Goal: Transaction & Acquisition: Purchase product/service

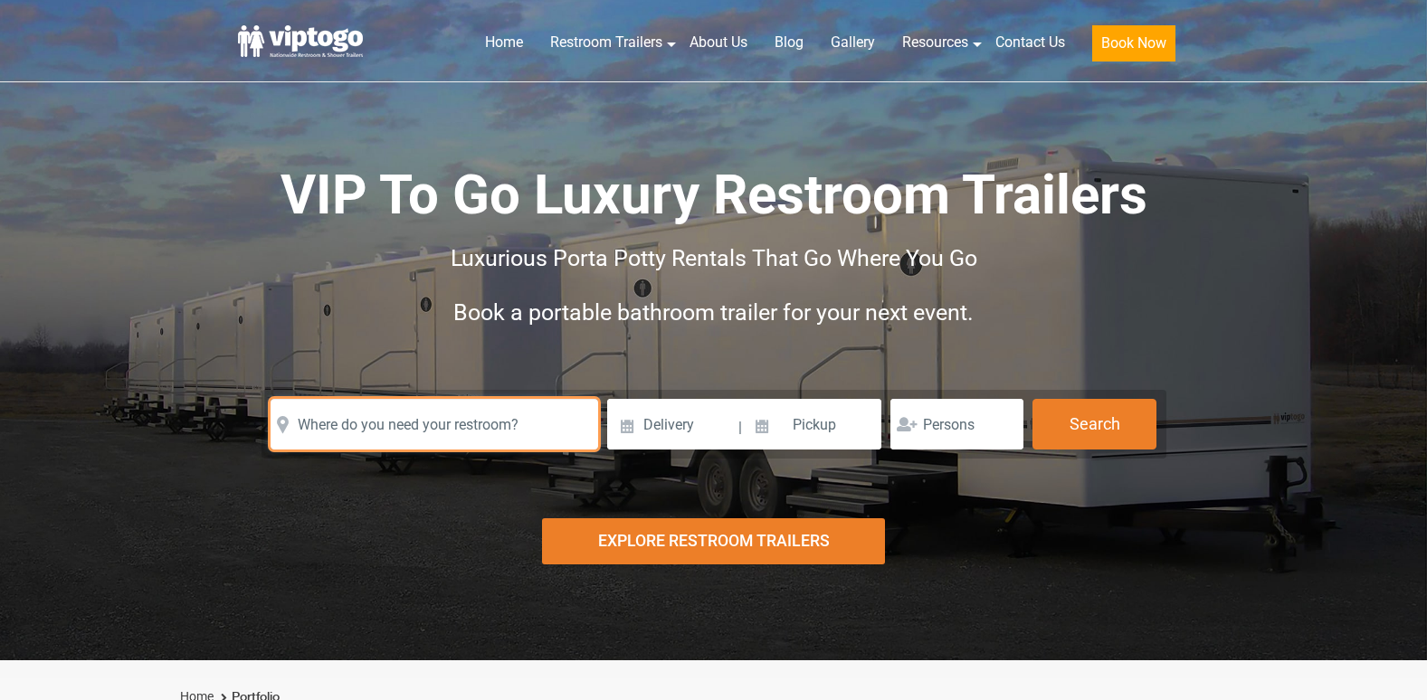
click at [456, 415] on input "text" at bounding box center [435, 424] width 328 height 51
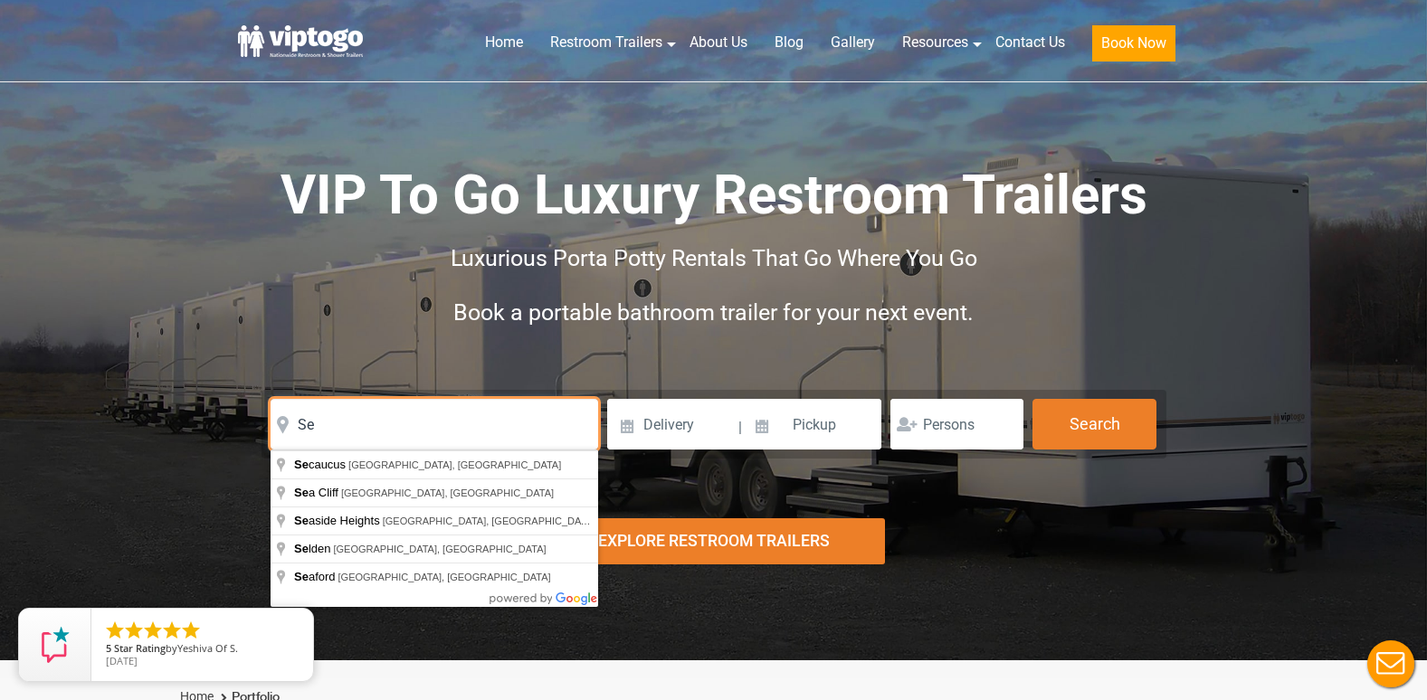
type input "S"
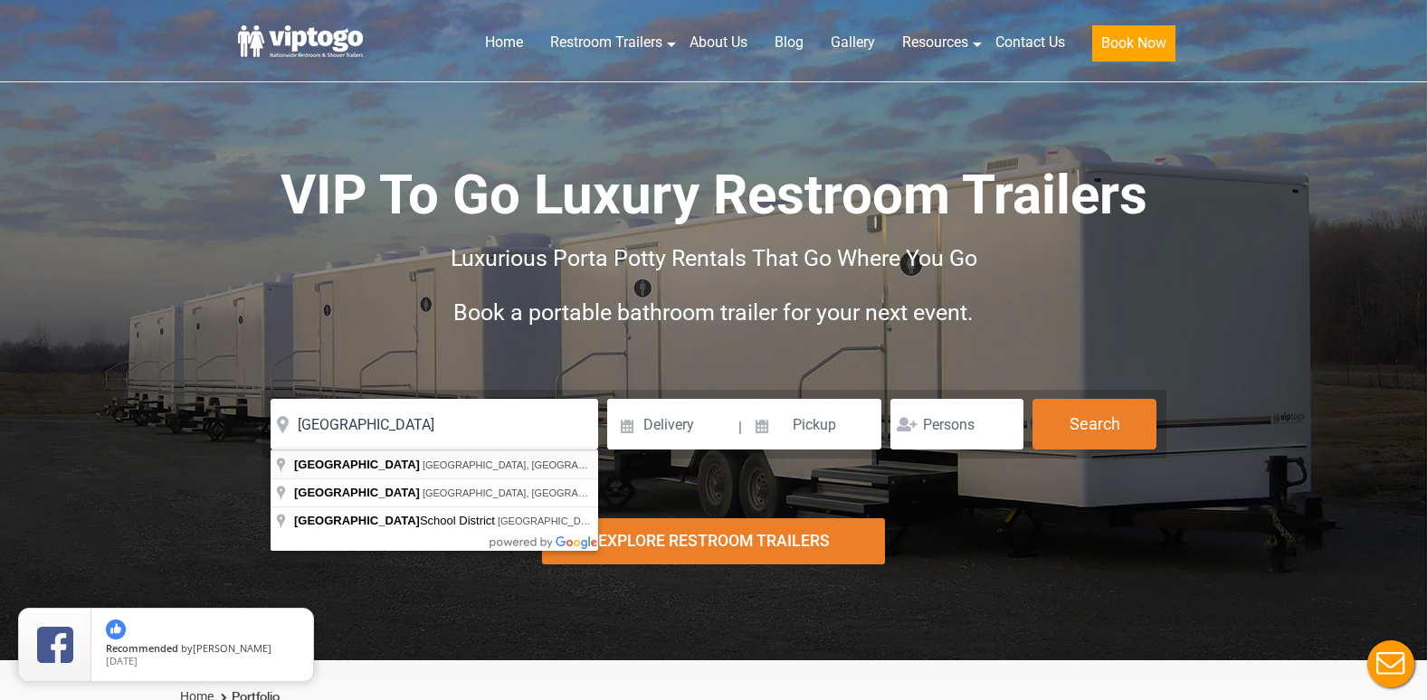
type input "Stamford, CT, USA"
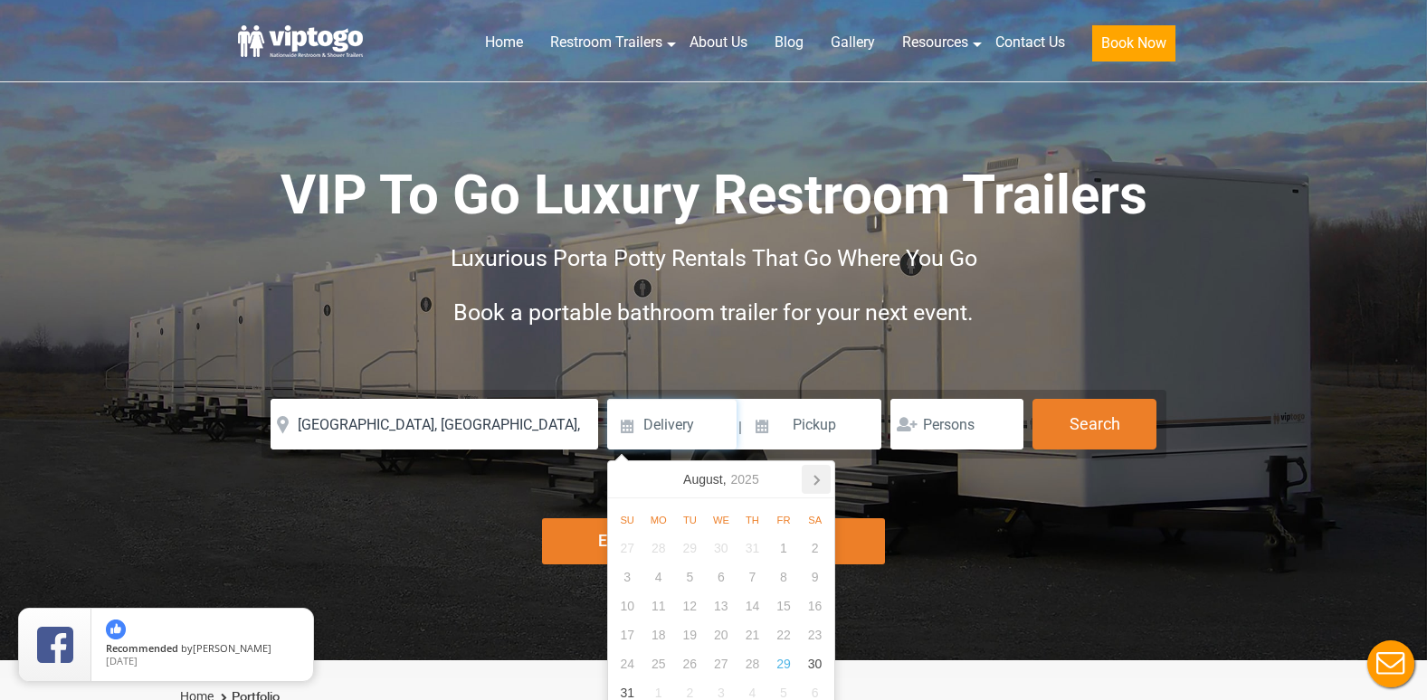
click at [813, 480] on icon at bounding box center [816, 479] width 29 height 29
click at [814, 547] on div "6" at bounding box center [815, 548] width 32 height 29
type input "09/06/2025"
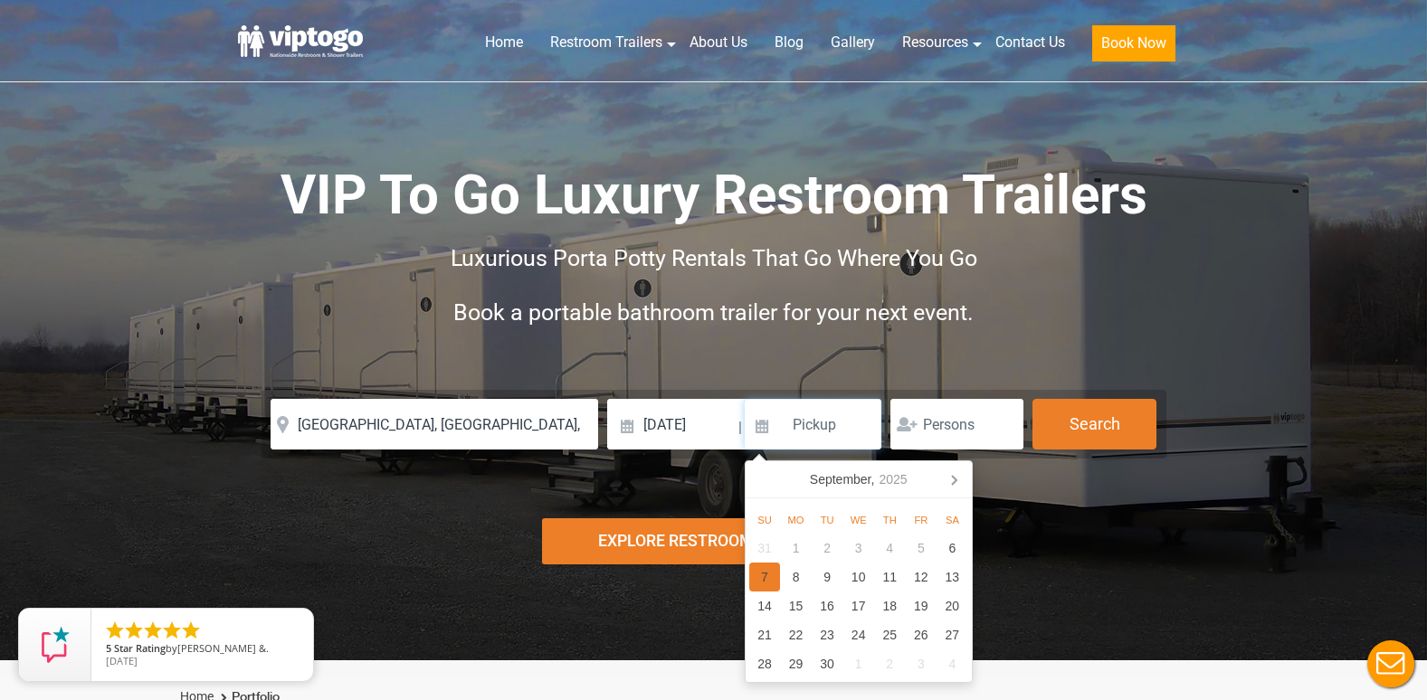
click at [760, 571] on div "7" at bounding box center [765, 577] width 32 height 29
type input "09/07/2025"
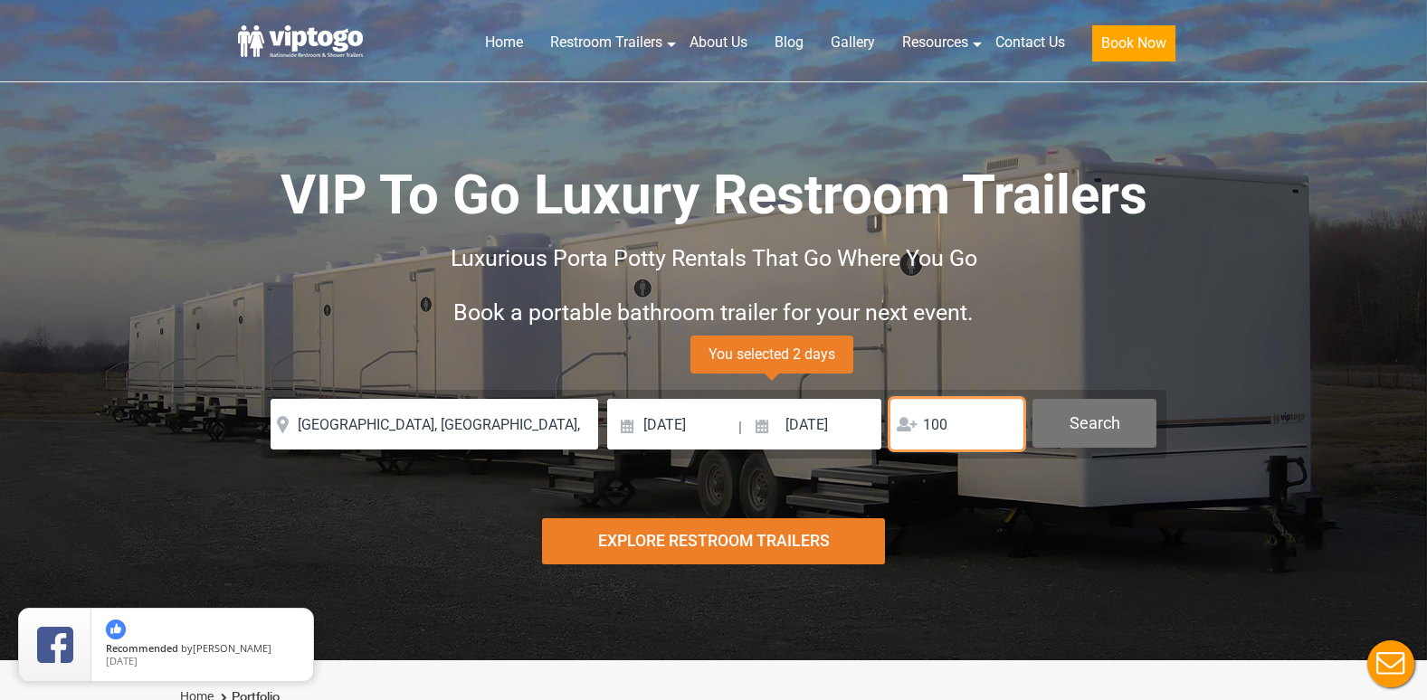
type input "100"
click at [1107, 419] on button "Search" at bounding box center [1094, 423] width 124 height 49
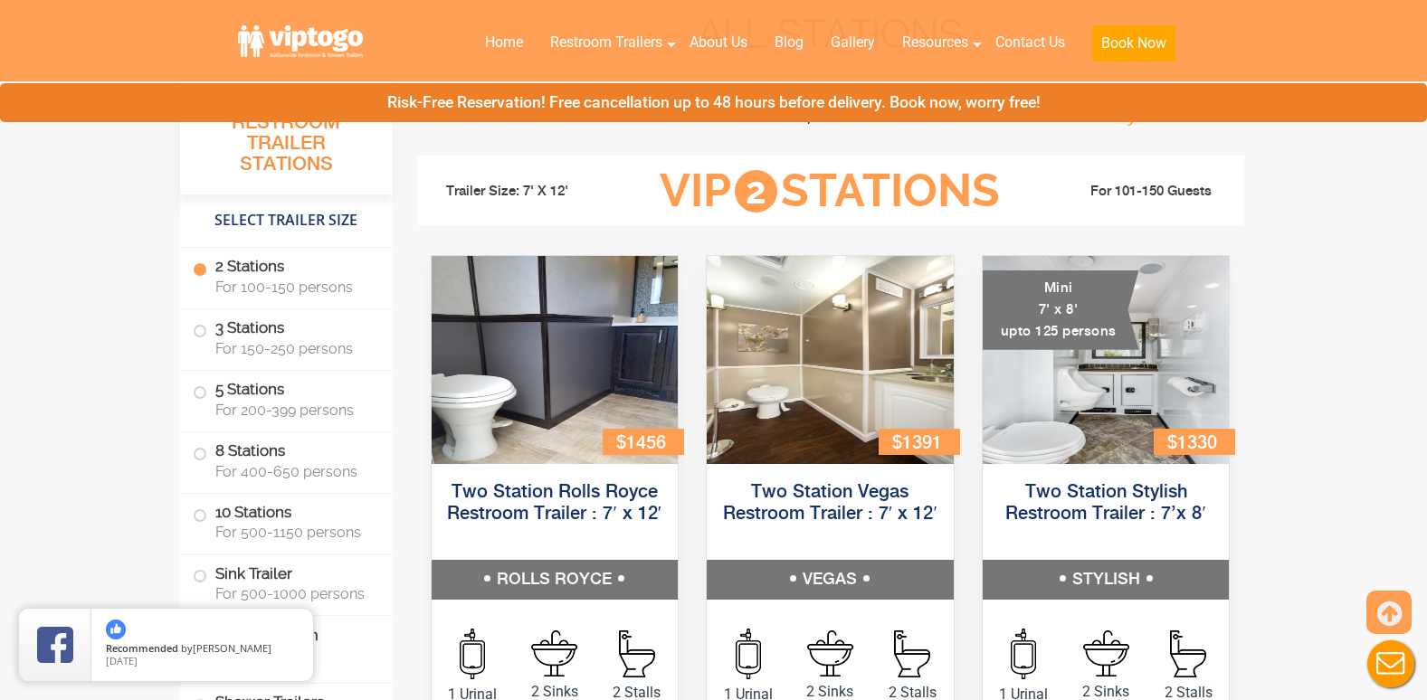
scroll to position [735, 0]
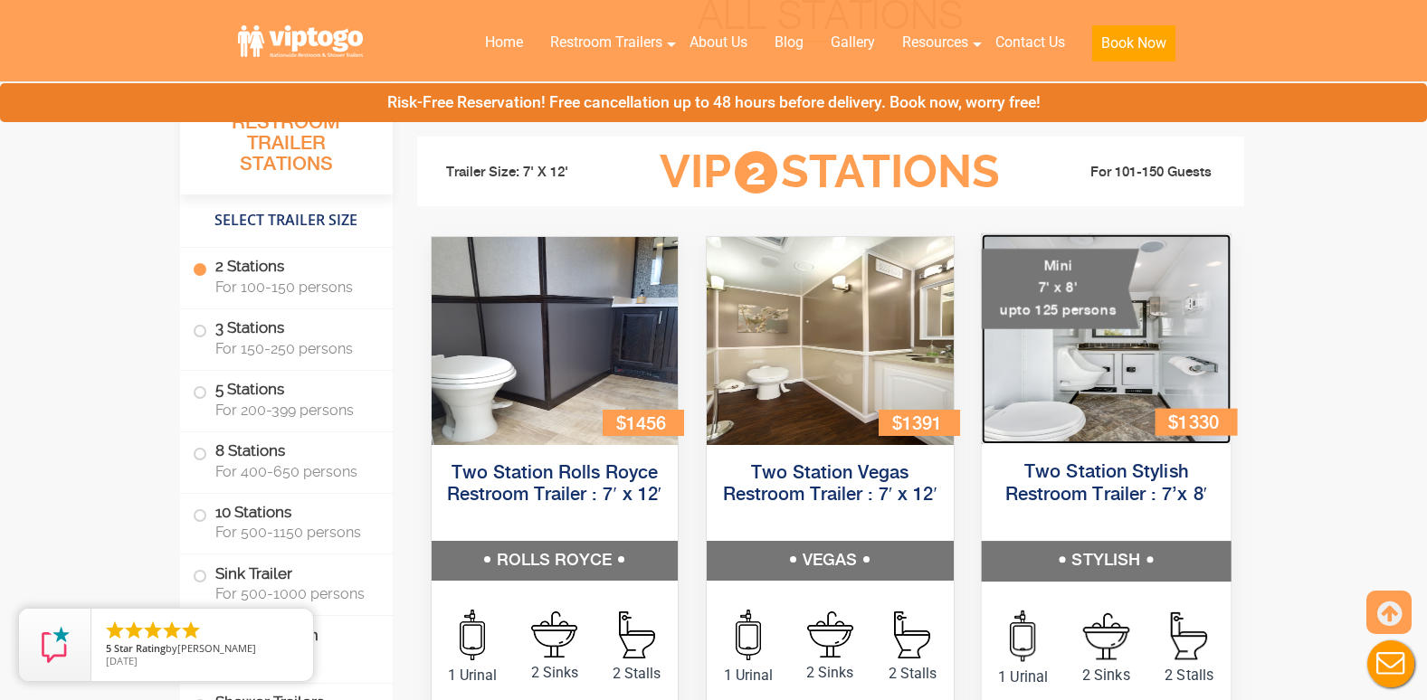
click at [1099, 355] on img at bounding box center [1105, 339] width 249 height 210
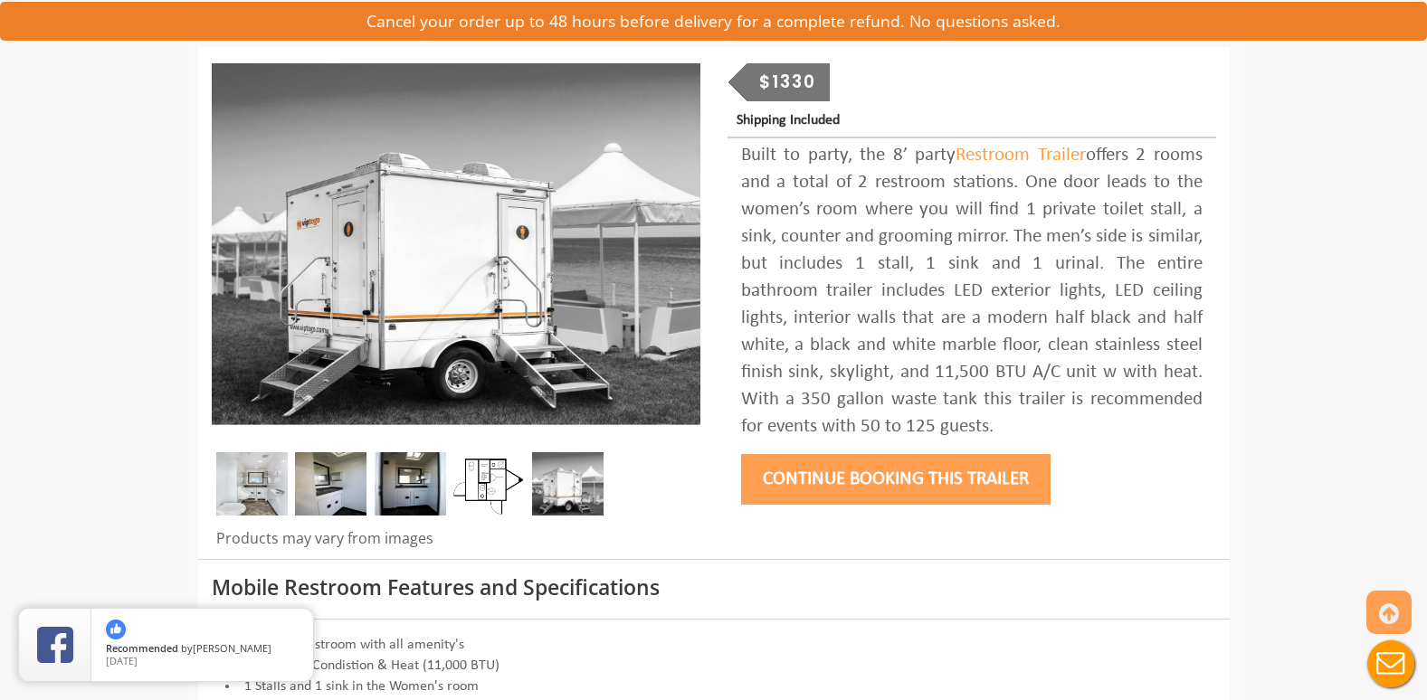
scroll to position [208, 0]
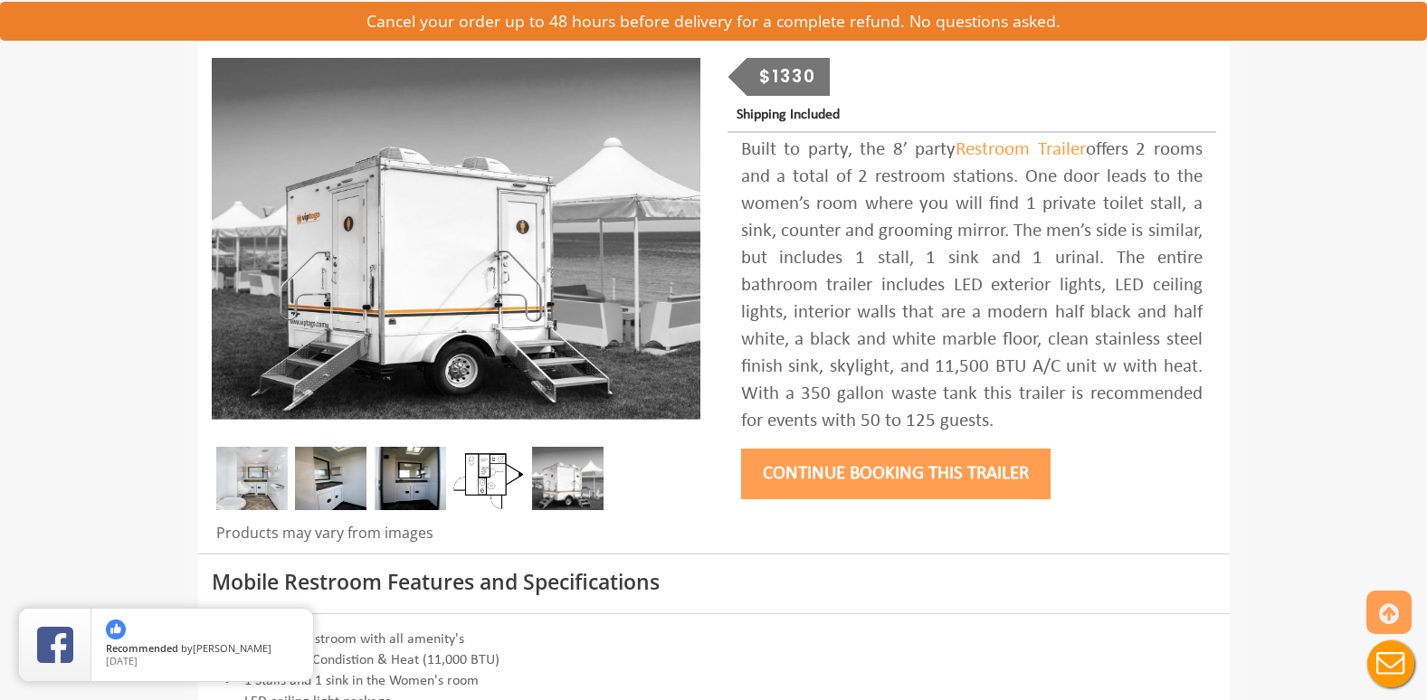
click at [232, 495] on img at bounding box center [251, 478] width 71 height 63
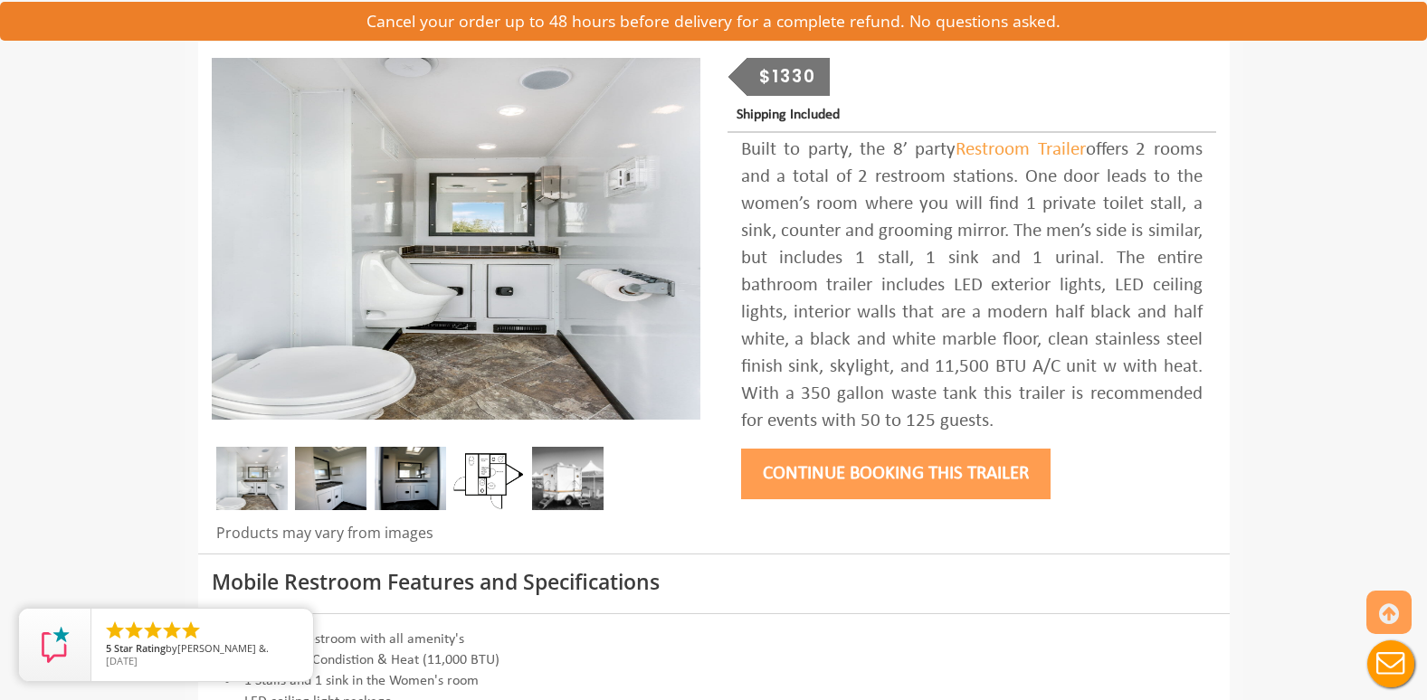
click at [319, 491] on img at bounding box center [330, 478] width 71 height 63
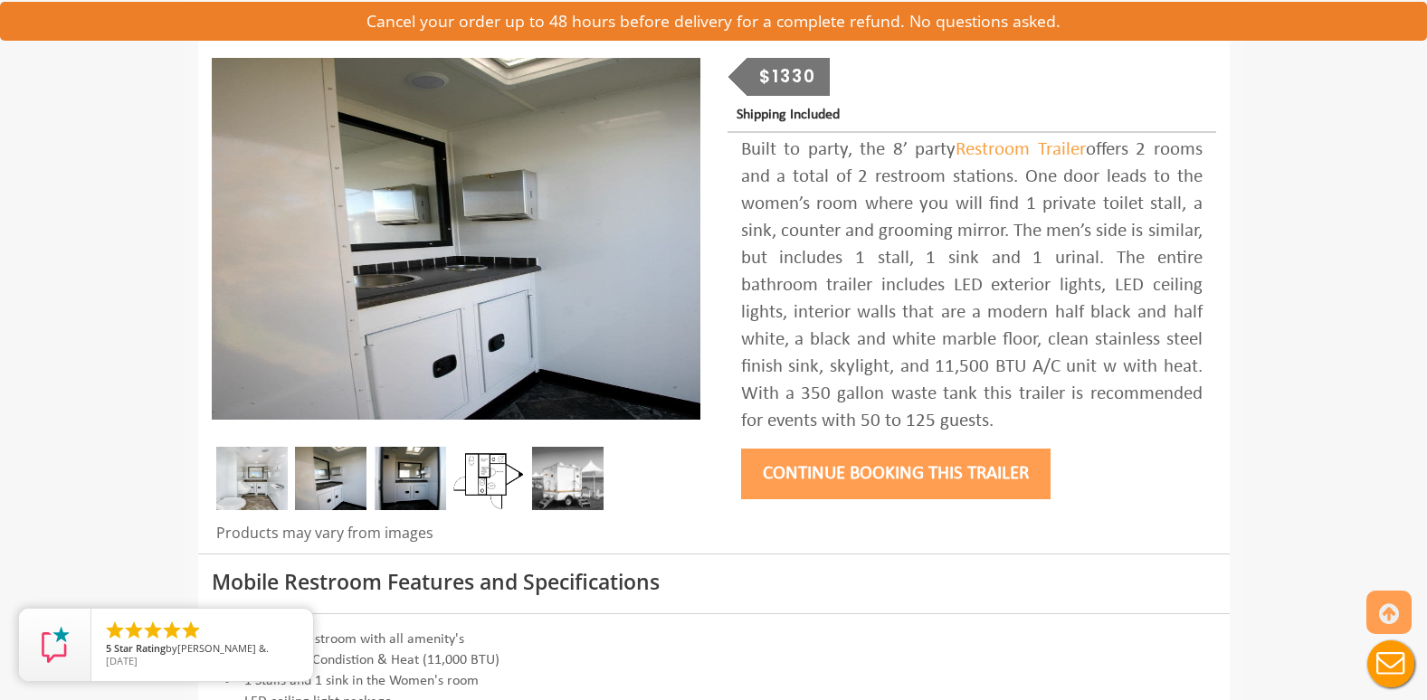
click at [427, 472] on img at bounding box center [410, 478] width 71 height 63
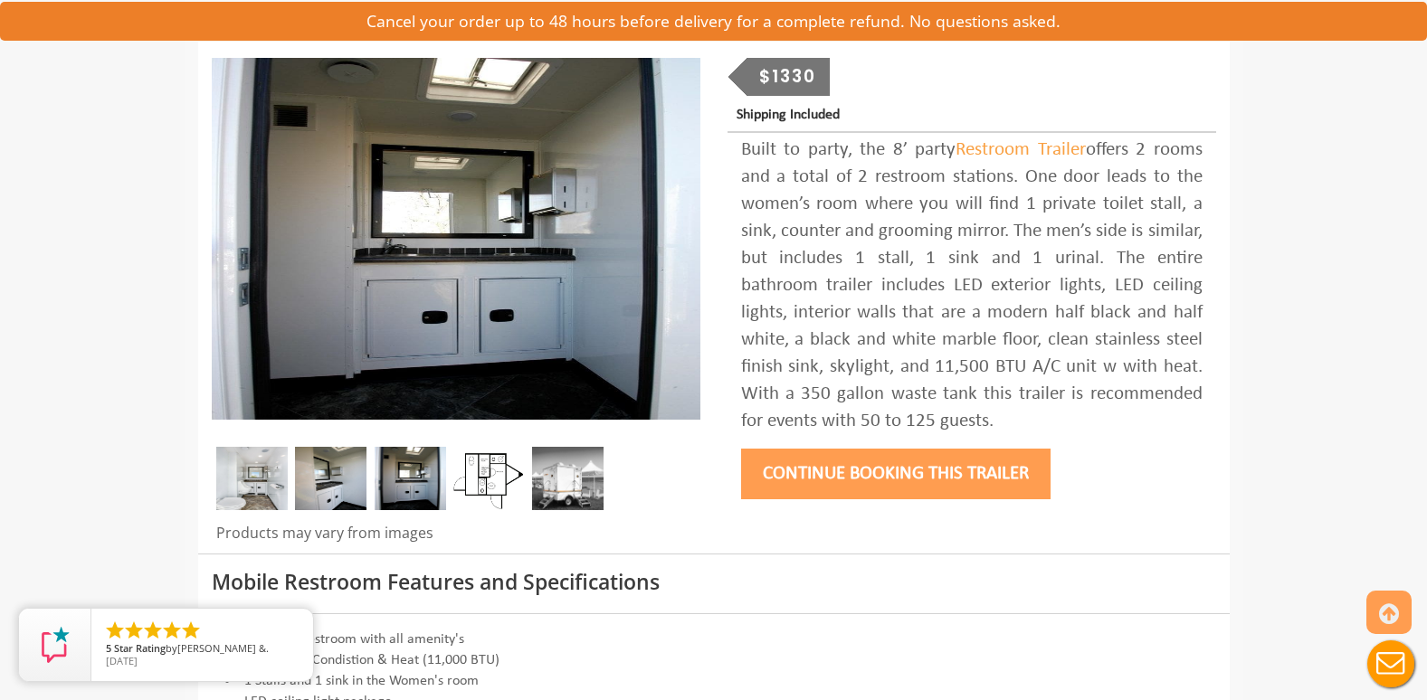
click at [498, 479] on img at bounding box center [488, 478] width 71 height 63
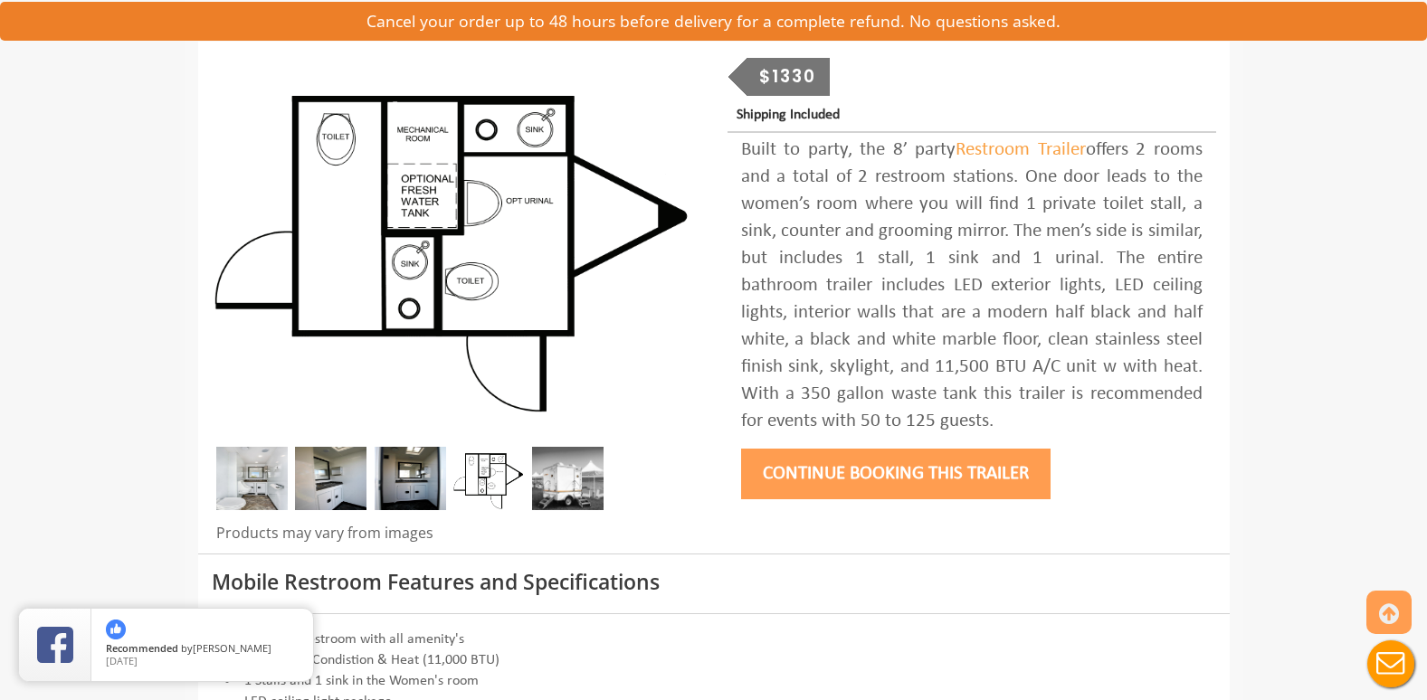
click at [565, 482] on img at bounding box center [567, 478] width 71 height 63
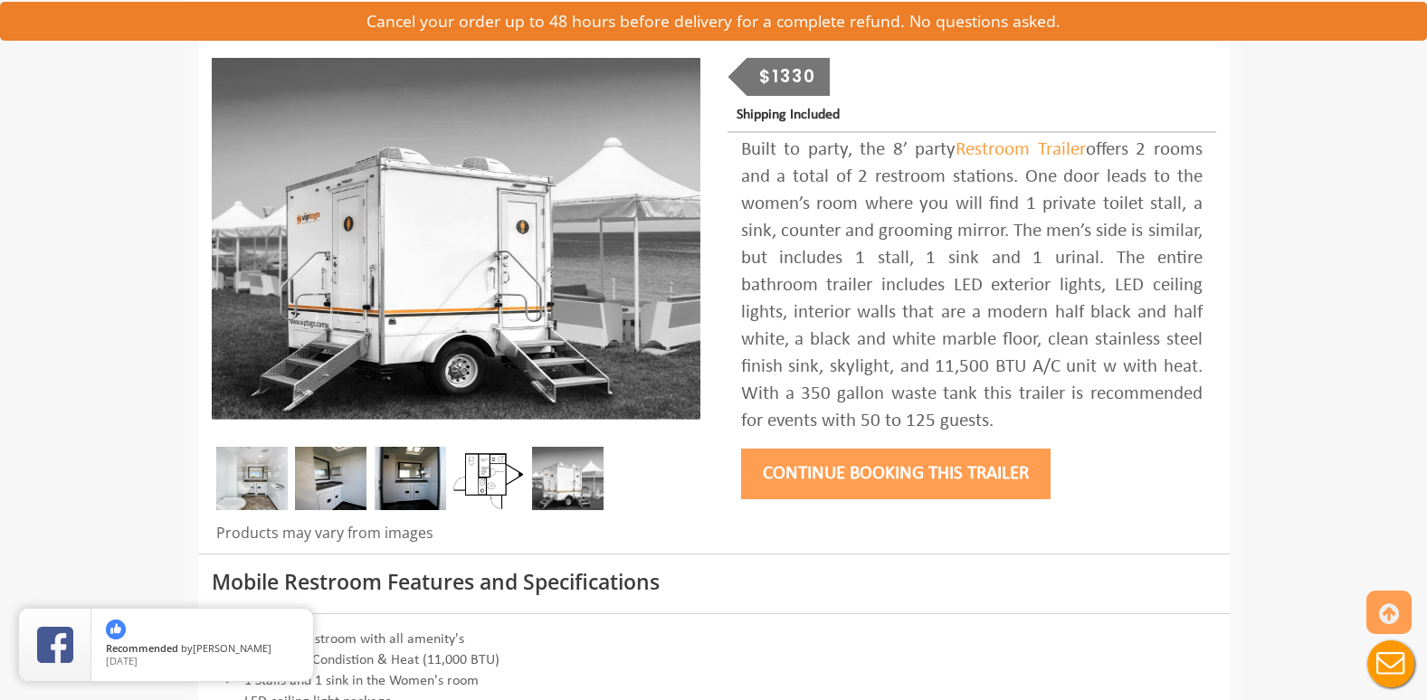
click at [461, 482] on img at bounding box center [488, 478] width 71 height 63
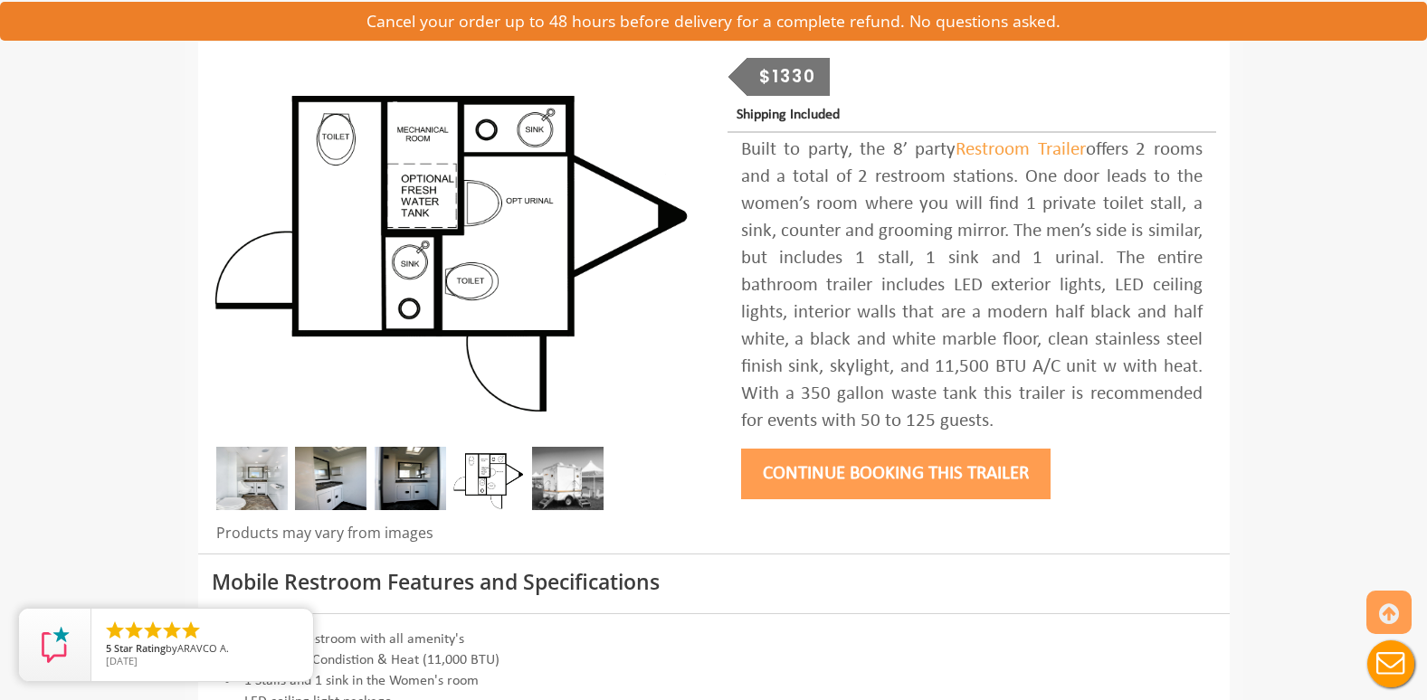
click at [374, 471] on div at bounding box center [456, 483] width 489 height 72
click at [311, 473] on img at bounding box center [330, 478] width 71 height 63
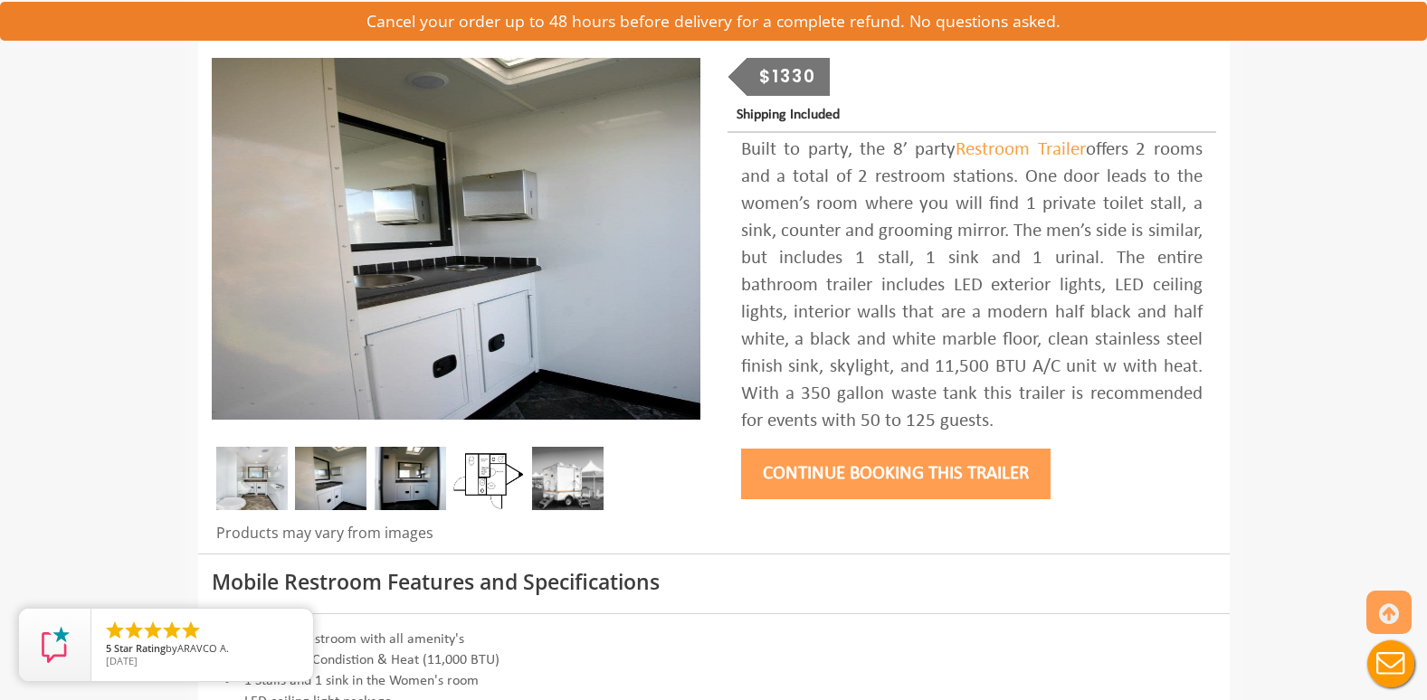
click at [280, 475] on img at bounding box center [251, 478] width 71 height 63
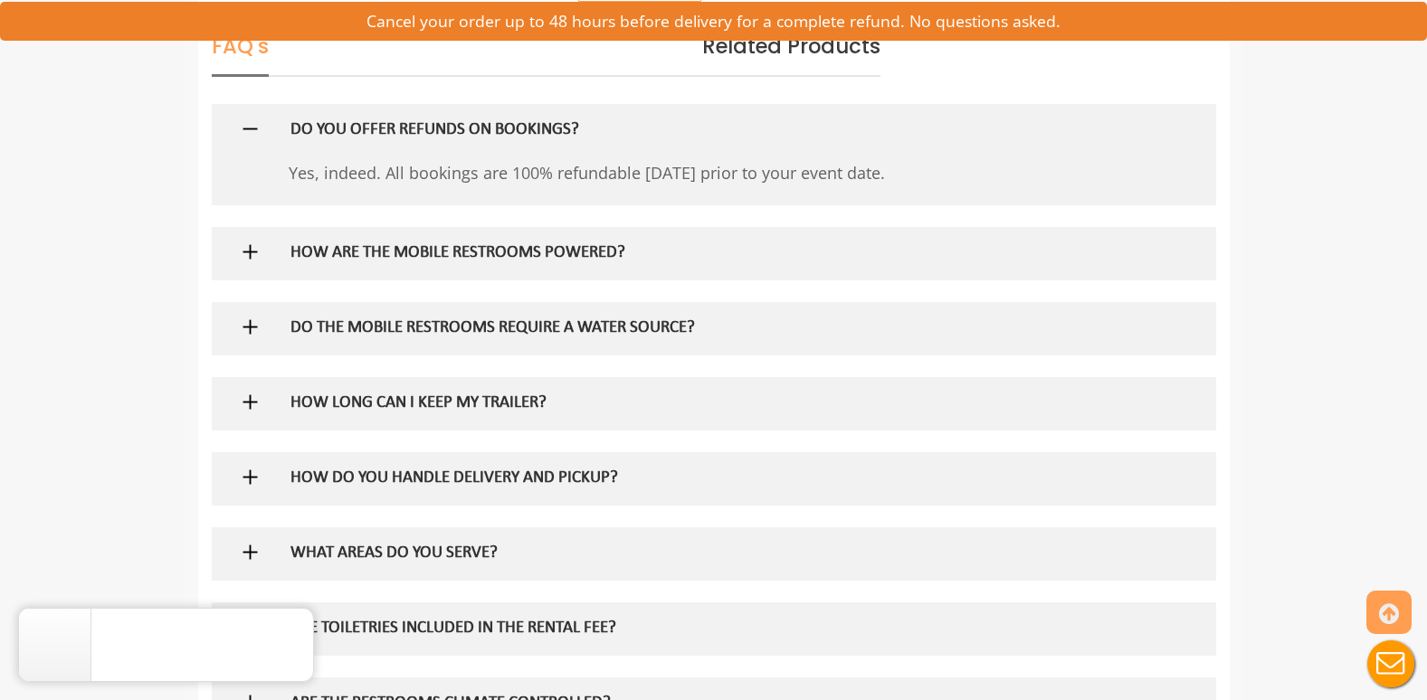
scroll to position [1054, 0]
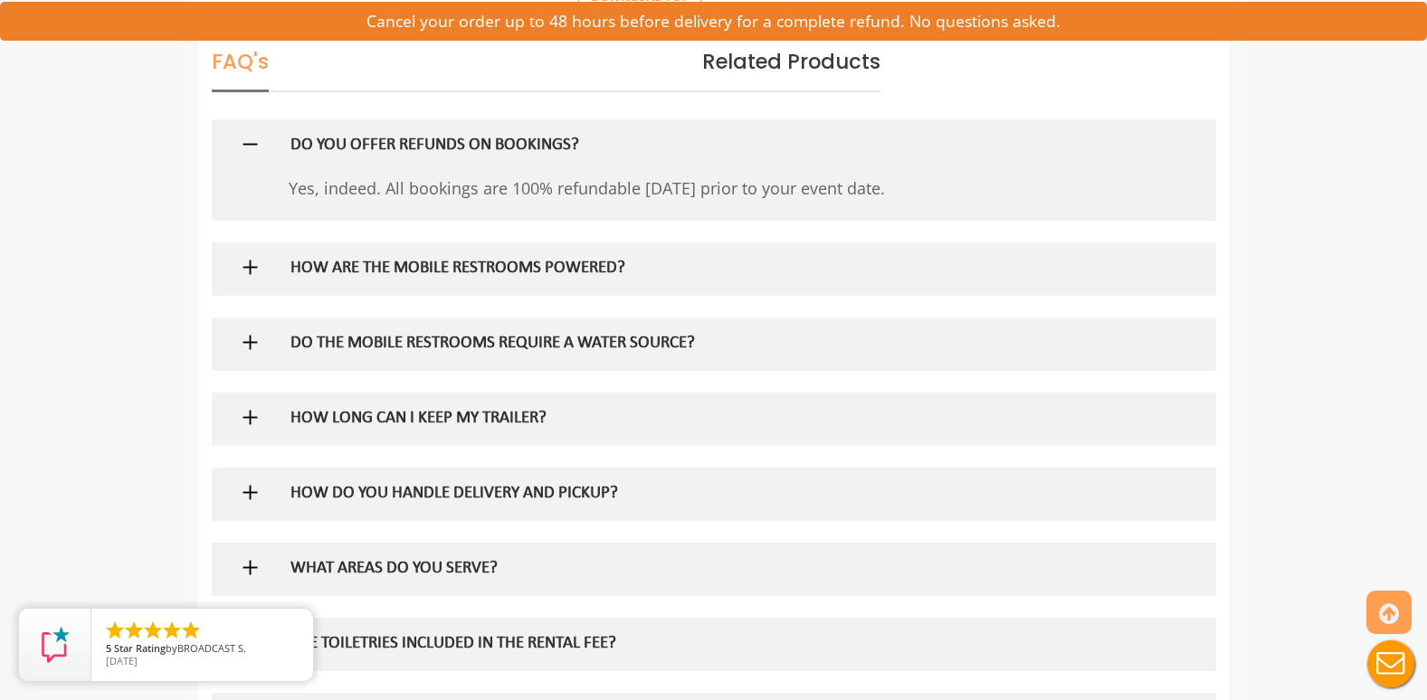
click at [475, 266] on h5 "HOW ARE THE MOBILE RESTROOMS POWERED?" at bounding box center [683, 269] width 787 height 19
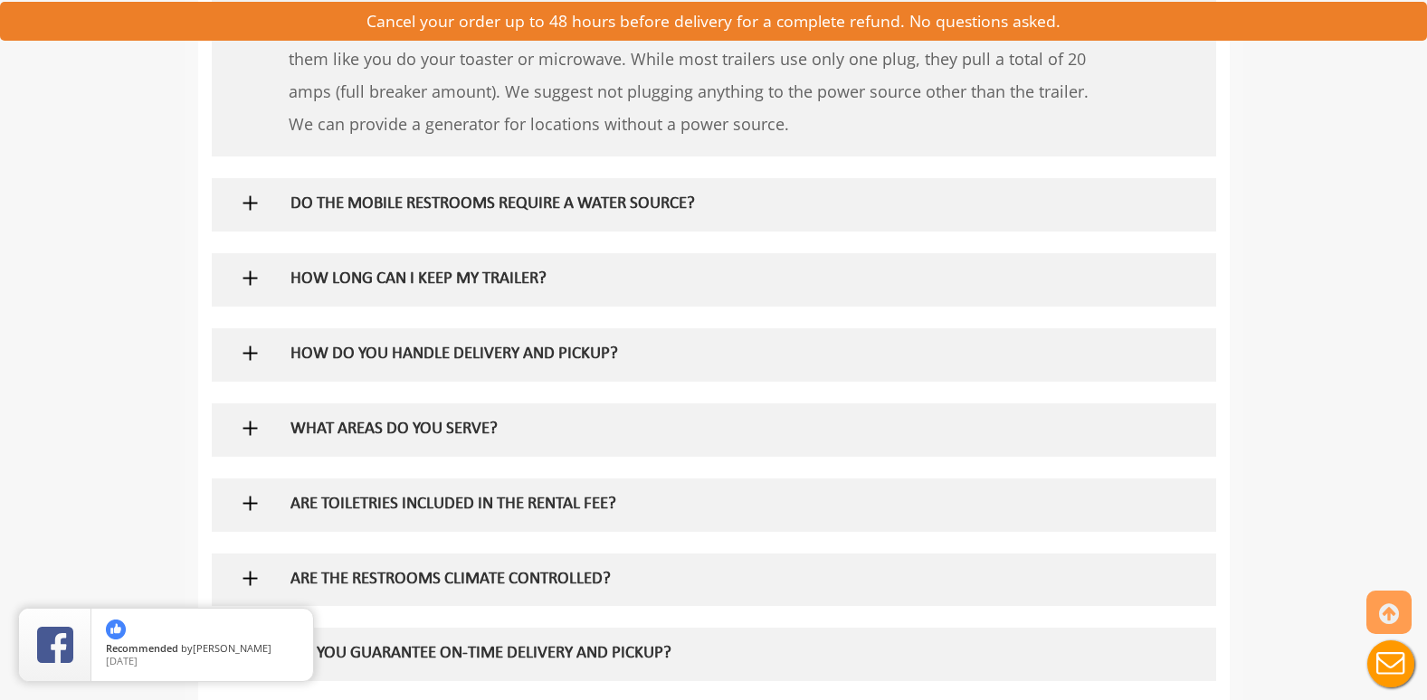
scroll to position [1335, 0]
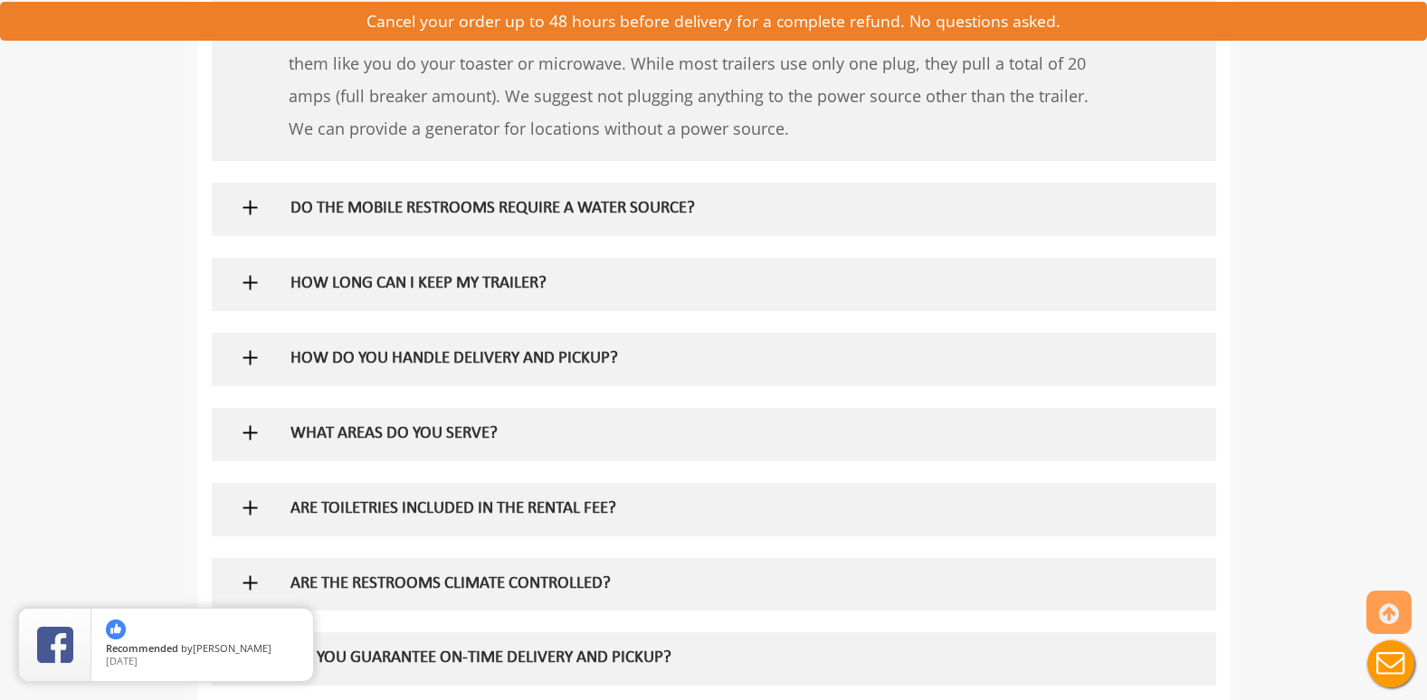
click at [599, 219] on div "DO THE MOBILE RESTROOMS REQUIRE A WATER SOURCE?" at bounding box center [684, 209] width 814 height 52
click at [593, 215] on h5 "DO THE MOBILE RESTROOMS REQUIRE A WATER SOURCE?" at bounding box center [683, 209] width 787 height 19
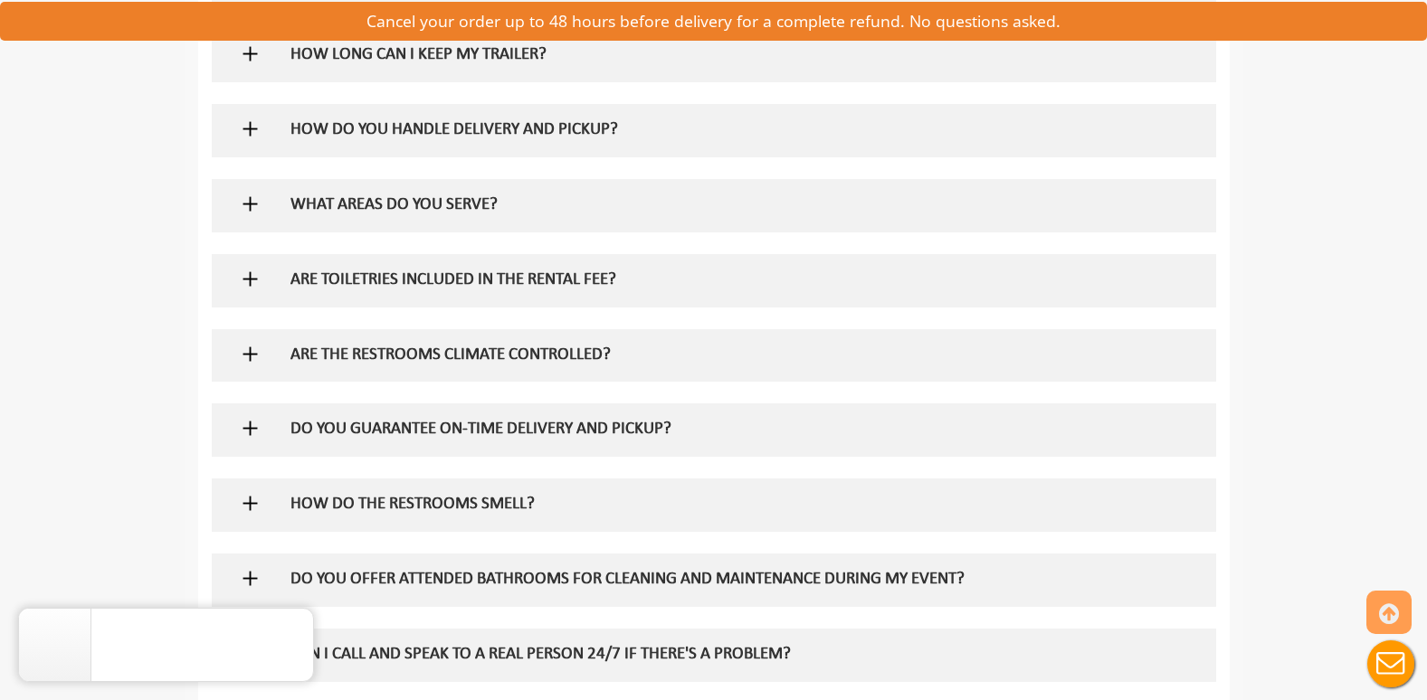
scroll to position [1682, 0]
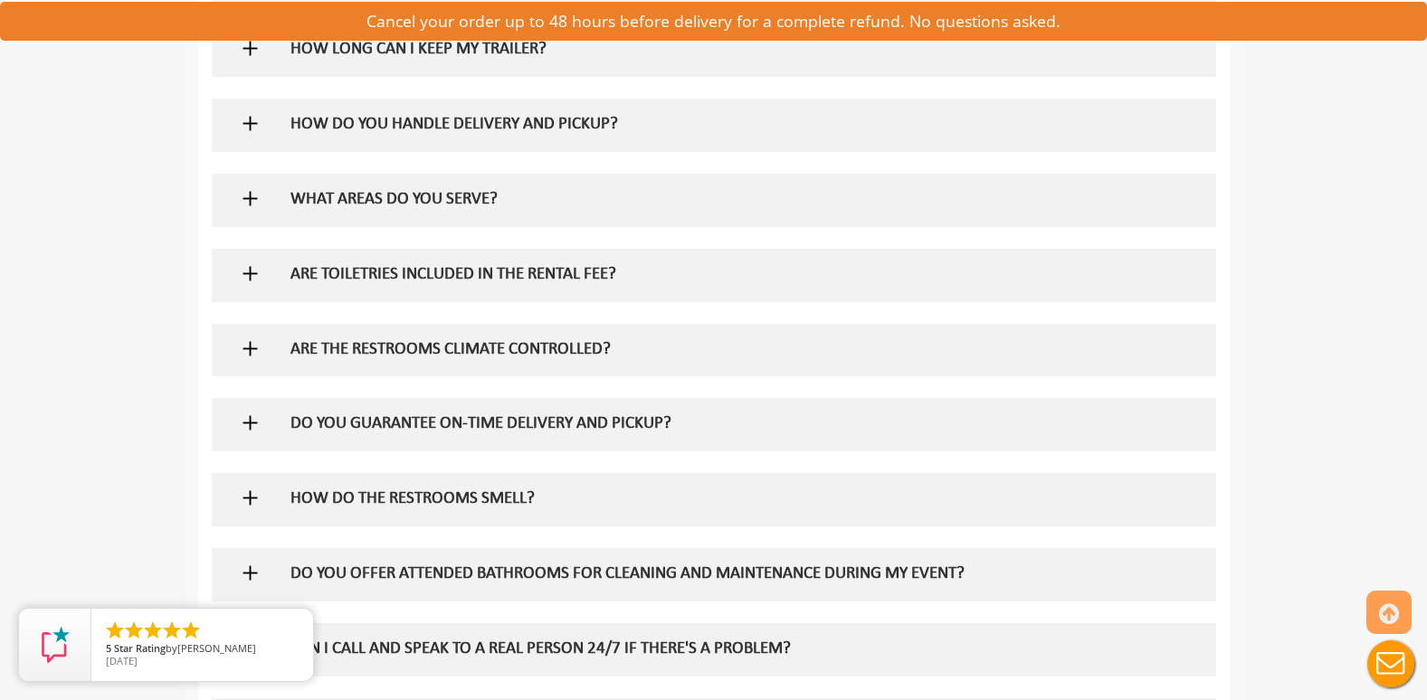
click at [556, 253] on div "ARE TOILETRIES INCLUDED IN THE RENTAL FEE?" at bounding box center [684, 275] width 814 height 52
click at [516, 271] on h5 "ARE TOILETRIES INCLUDED IN THE RENTAL FEE?" at bounding box center [683, 275] width 787 height 19
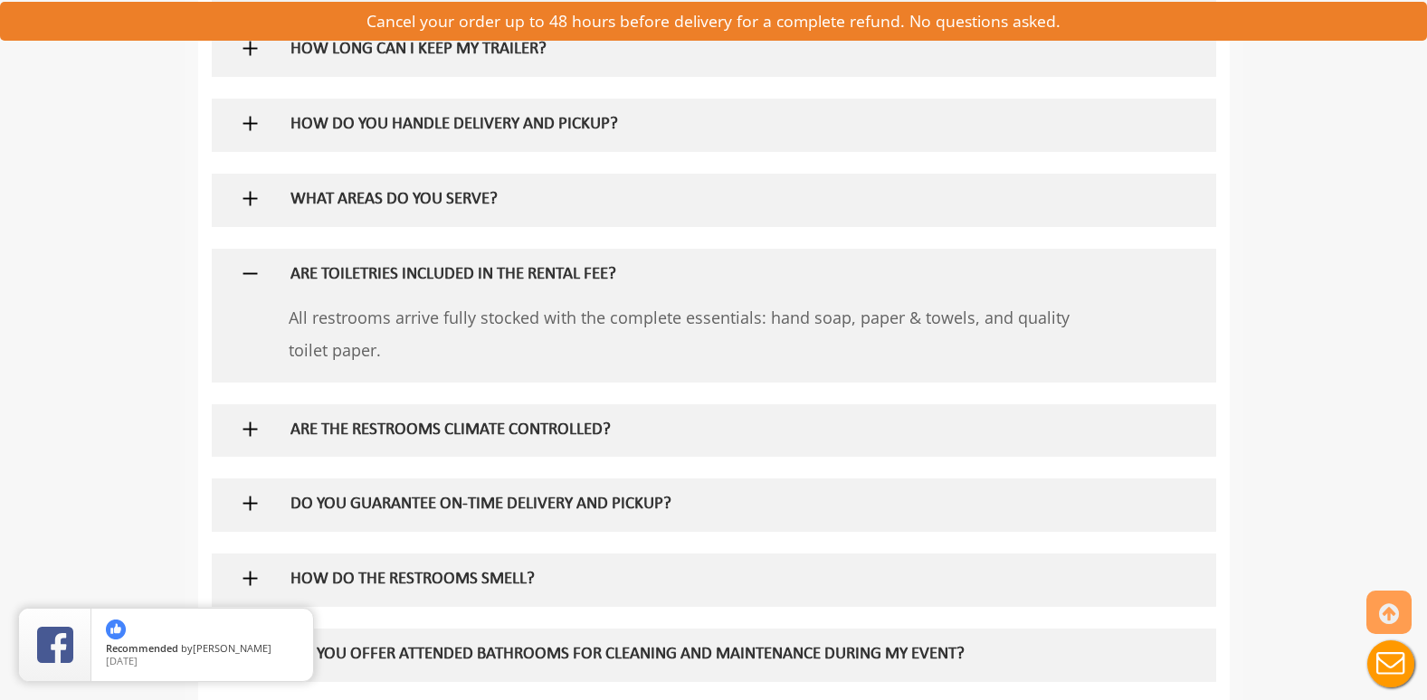
click at [399, 199] on h5 "WHAT AREAS DO YOU SERVE?" at bounding box center [683, 200] width 787 height 19
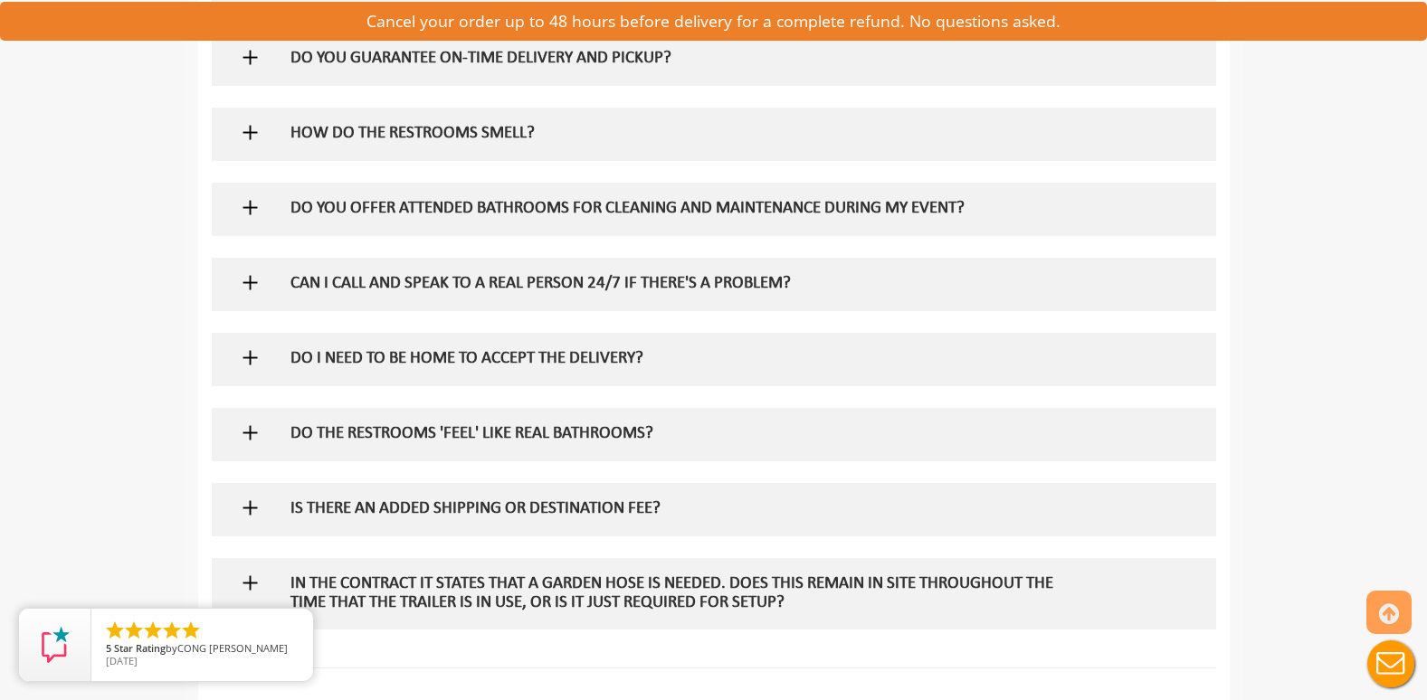
scroll to position [2279, 0]
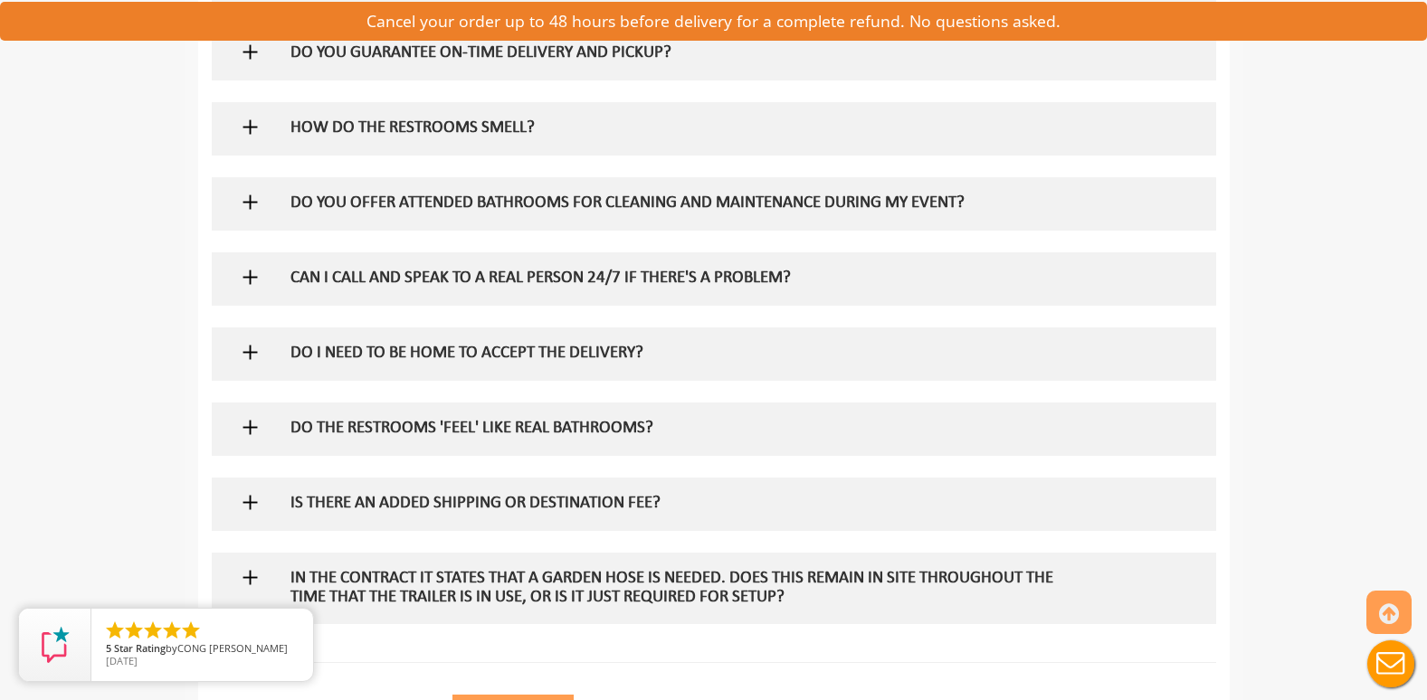
click at [480, 129] on h5 "HOW DO THE RESTROOMS SMELL?" at bounding box center [683, 128] width 787 height 19
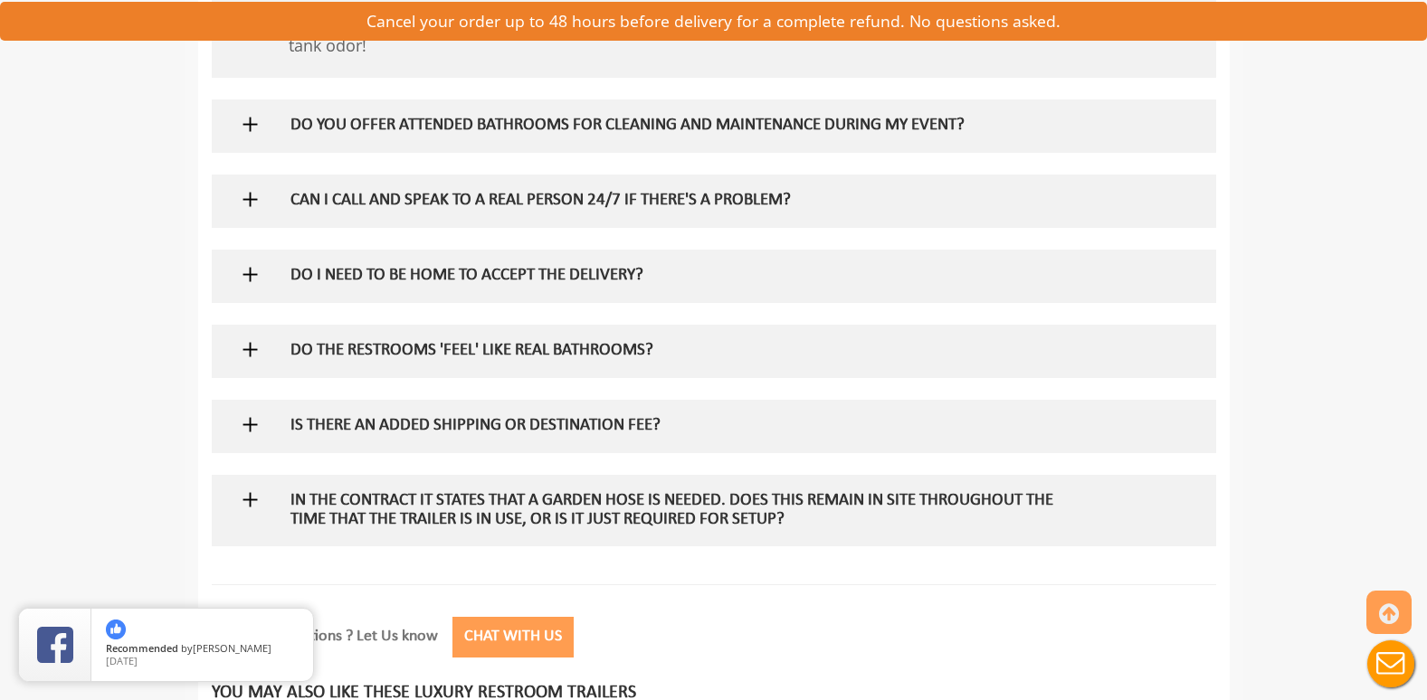
scroll to position [2443, 0]
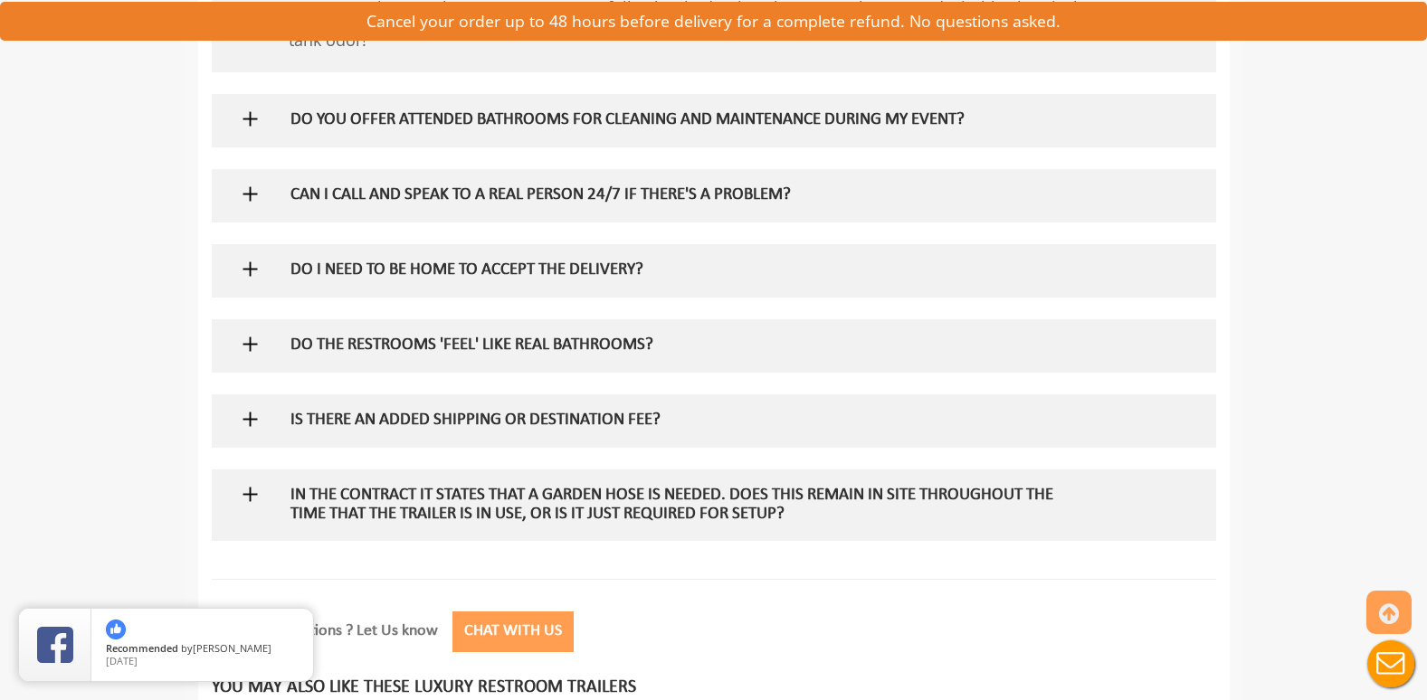
click at [447, 343] on h5 "DO THE RESTROOMS 'FEEL' LIKE REAL BATHROOMS?" at bounding box center [683, 346] width 787 height 19
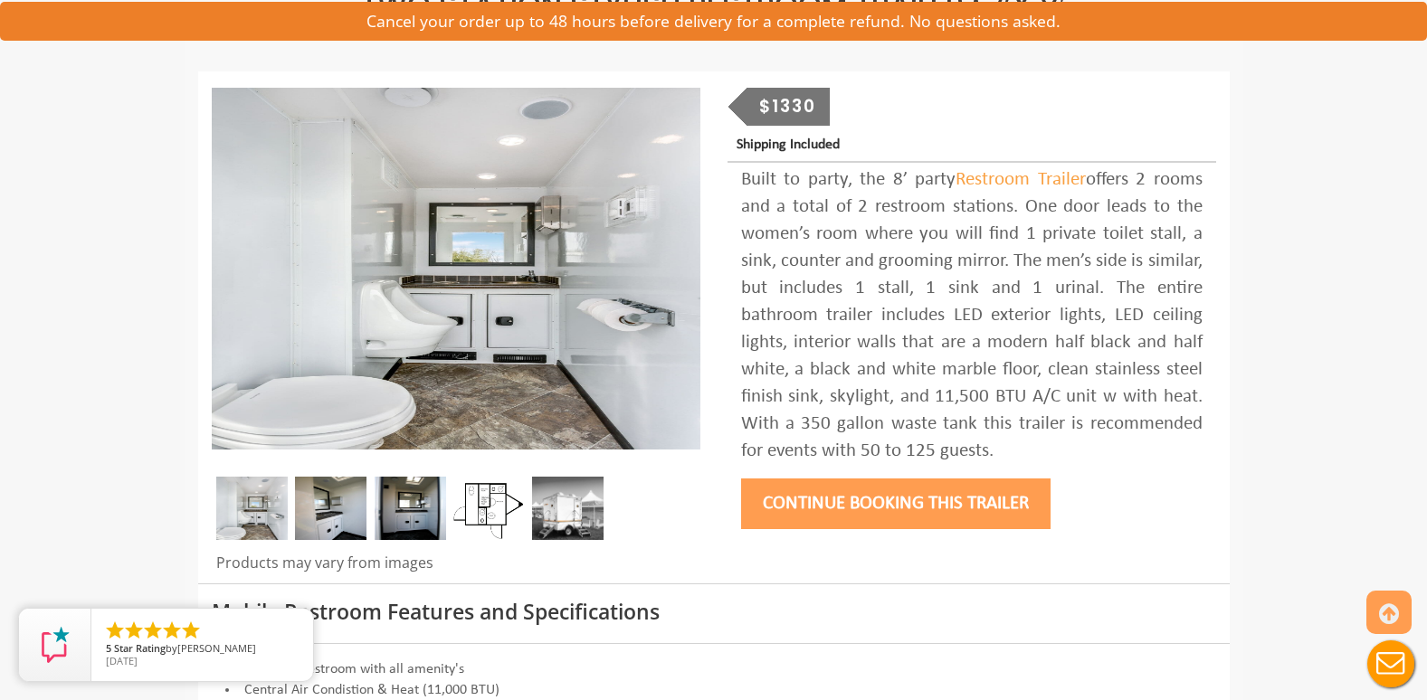
scroll to position [185, 0]
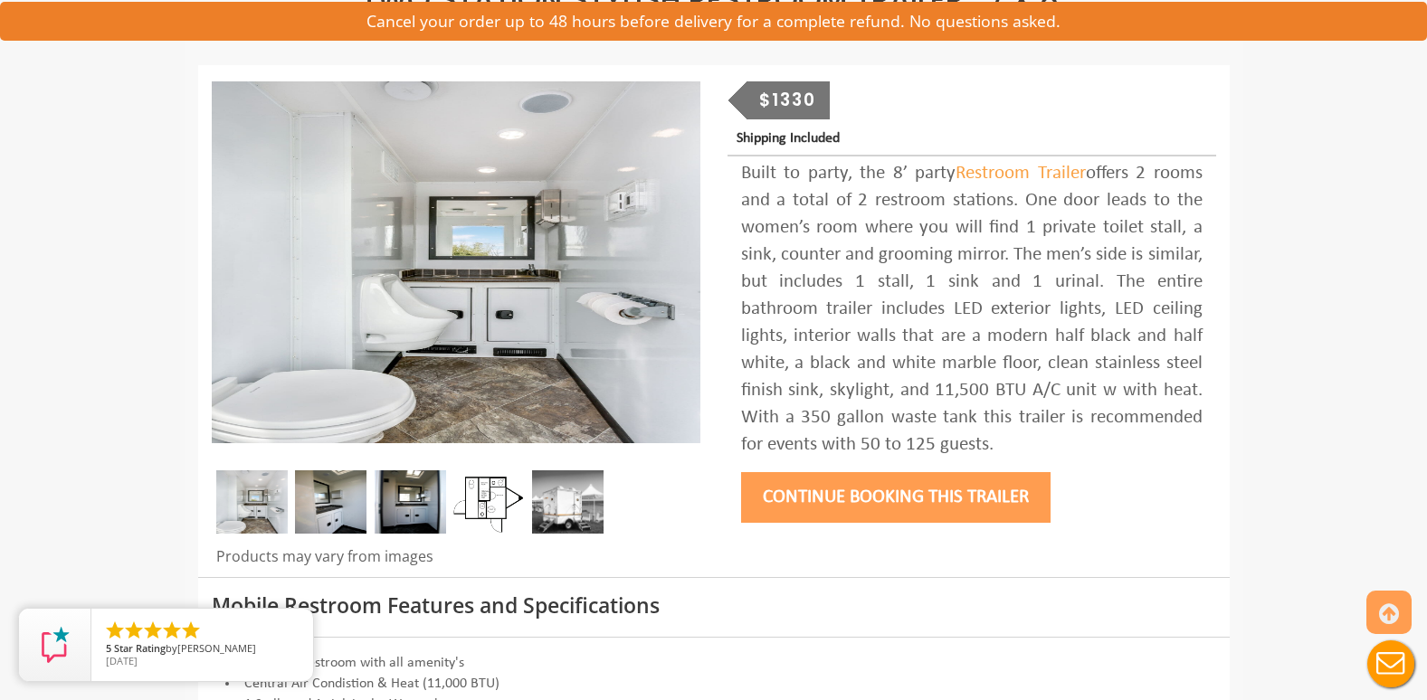
click at [894, 491] on button "Continue Booking this trailer" at bounding box center [895, 497] width 309 height 51
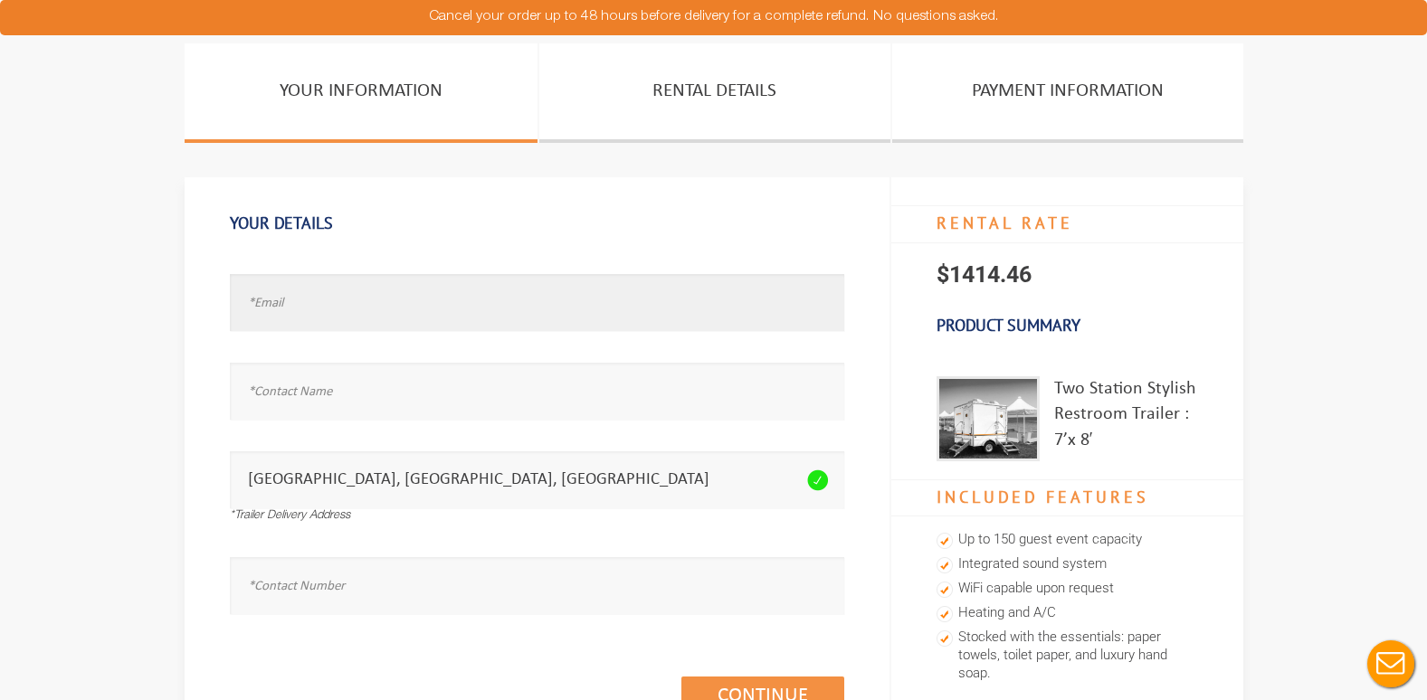
click at [283, 315] on input "text" at bounding box center [537, 302] width 614 height 57
type input "tinamossa@gmail.com"
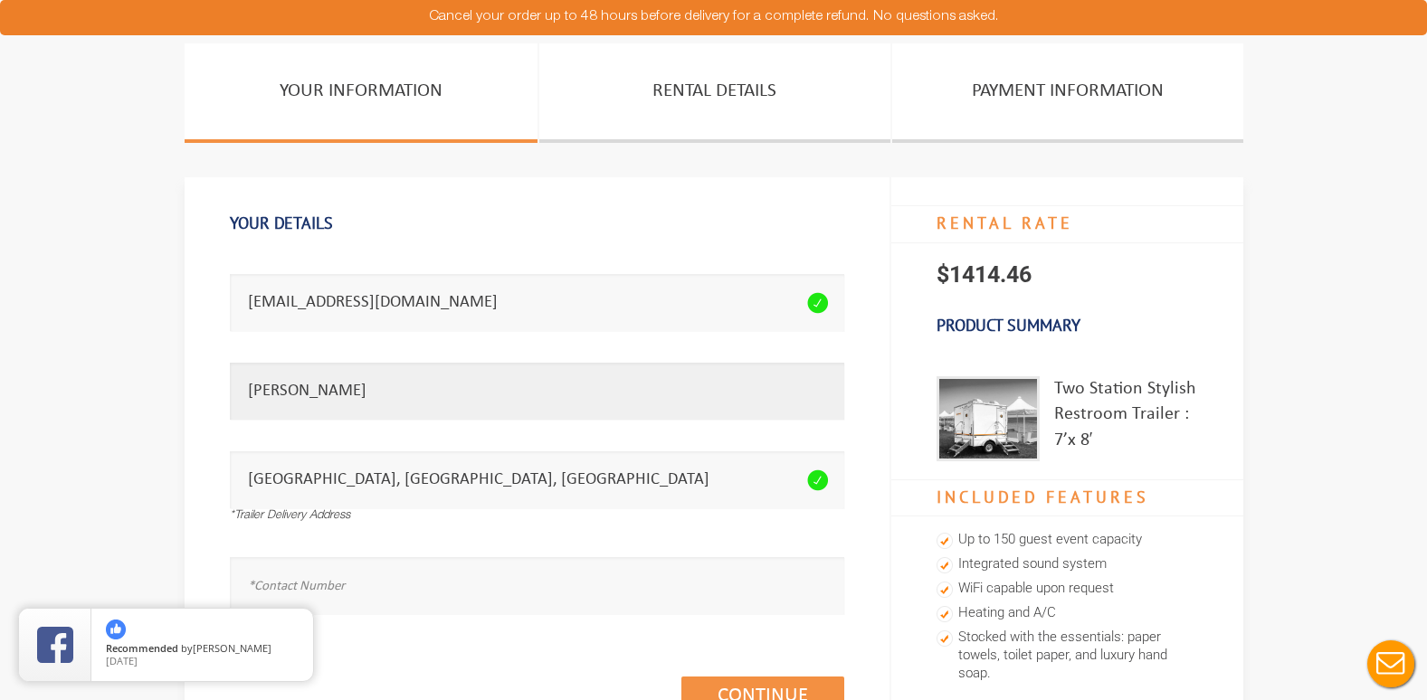
type input "Tina Mossa"
type input "2035703569"
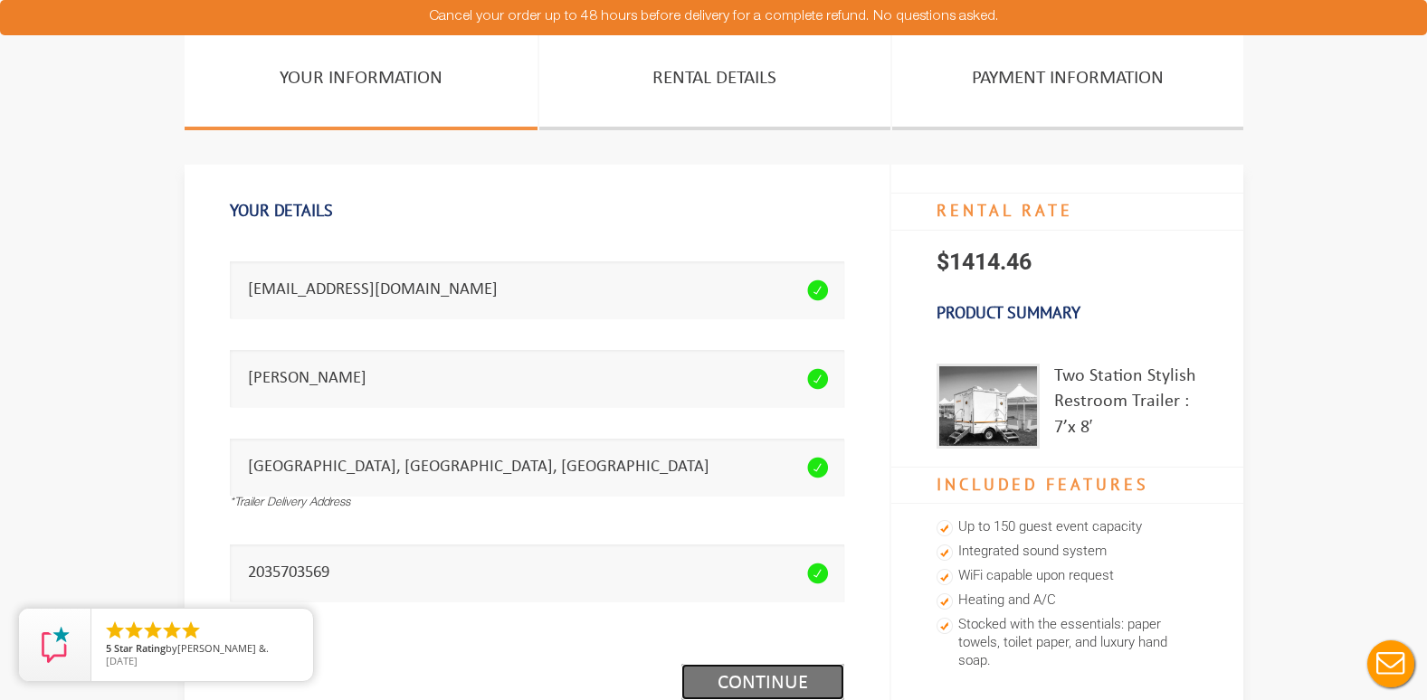
click at [745, 680] on link "Continue (1/3)" at bounding box center [762, 682] width 163 height 36
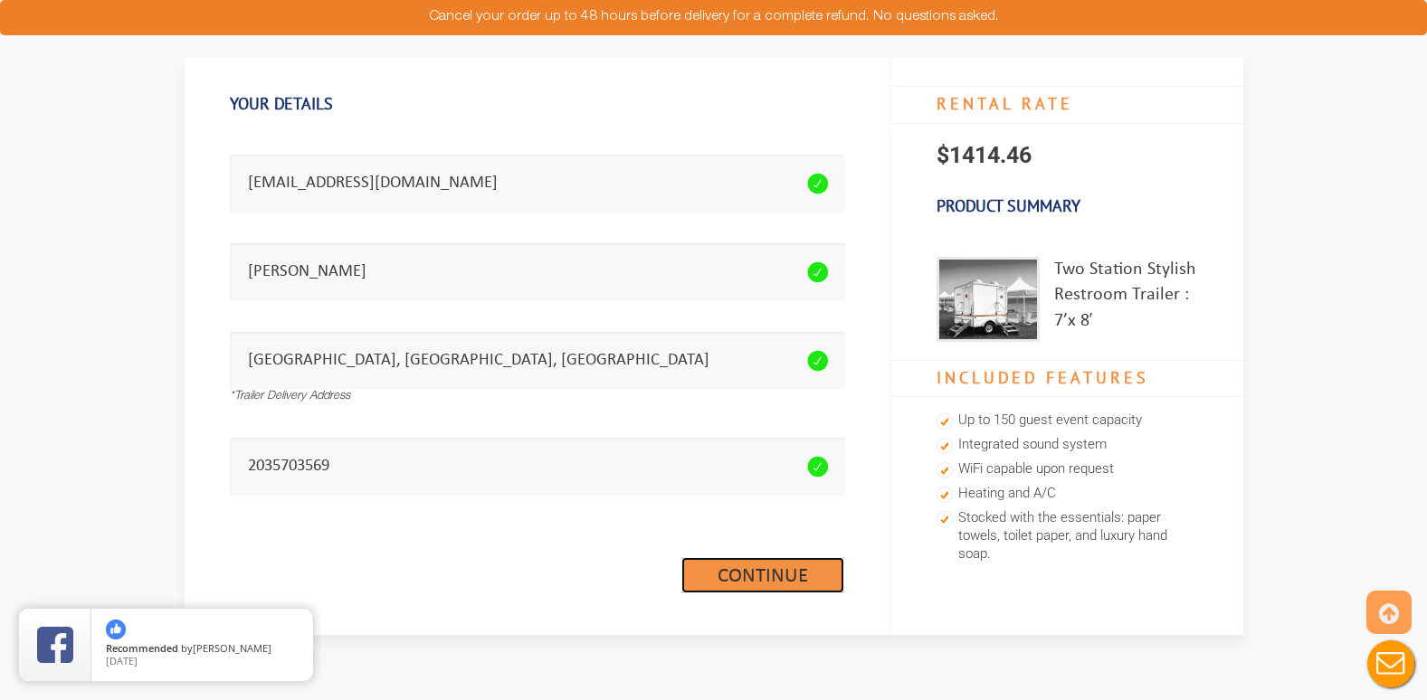
scroll to position [121, 0]
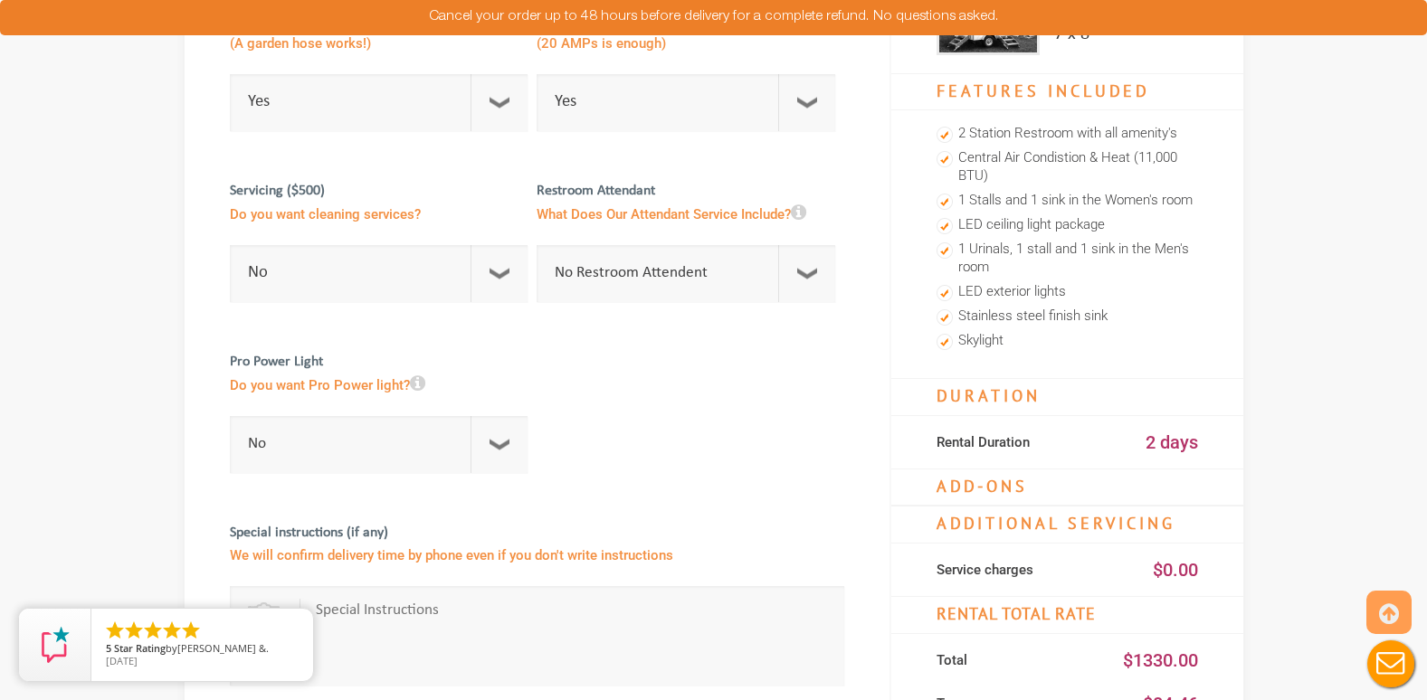
scroll to position [505, 0]
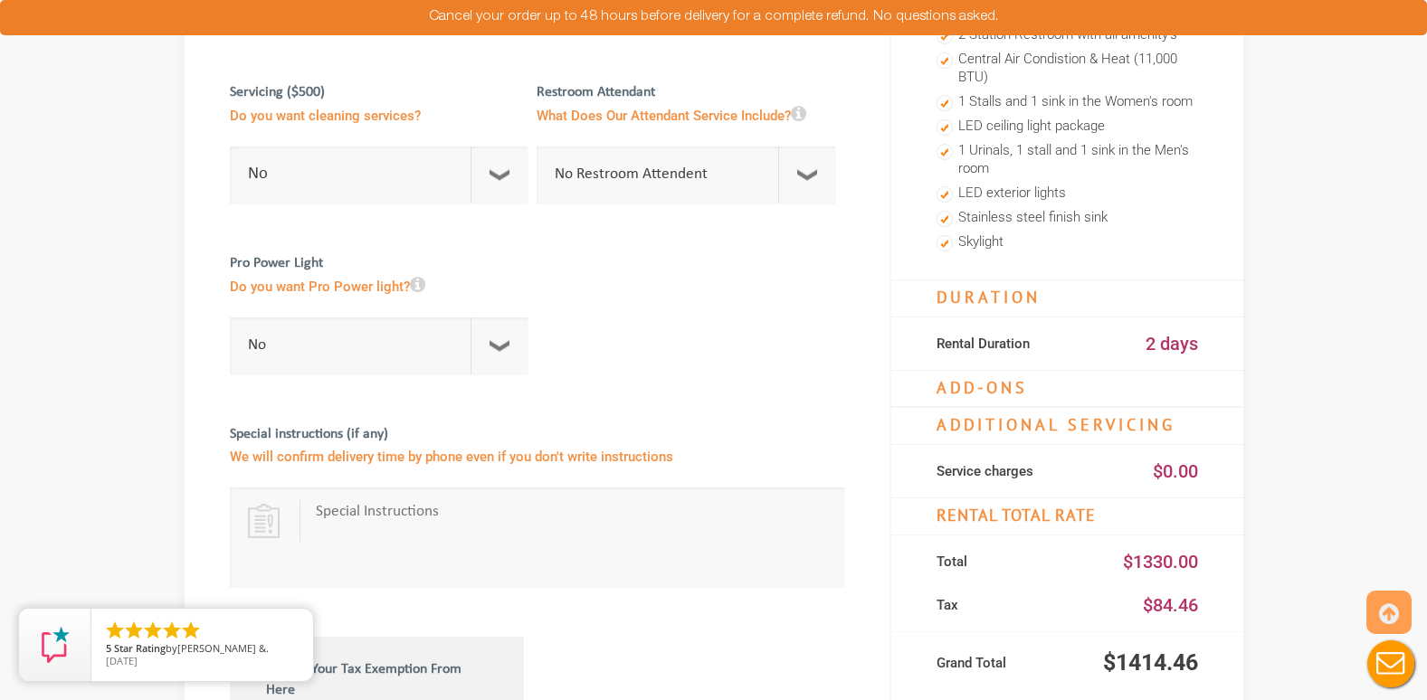
click at [421, 286] on icon at bounding box center [417, 285] width 15 height 18
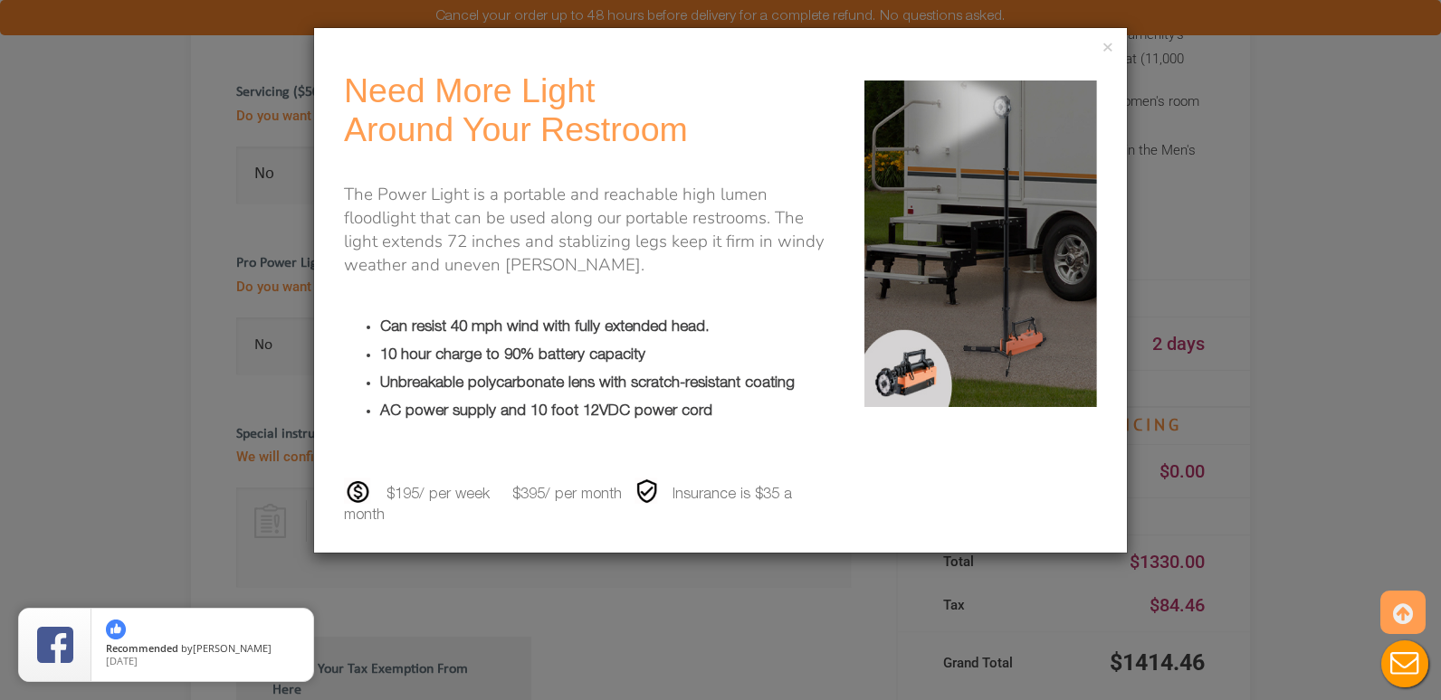
click at [20, 428] on div "× Need More Light Around Your Restroom The Power Light is a portable and reacha…" at bounding box center [720, 350] width 1441 height 700
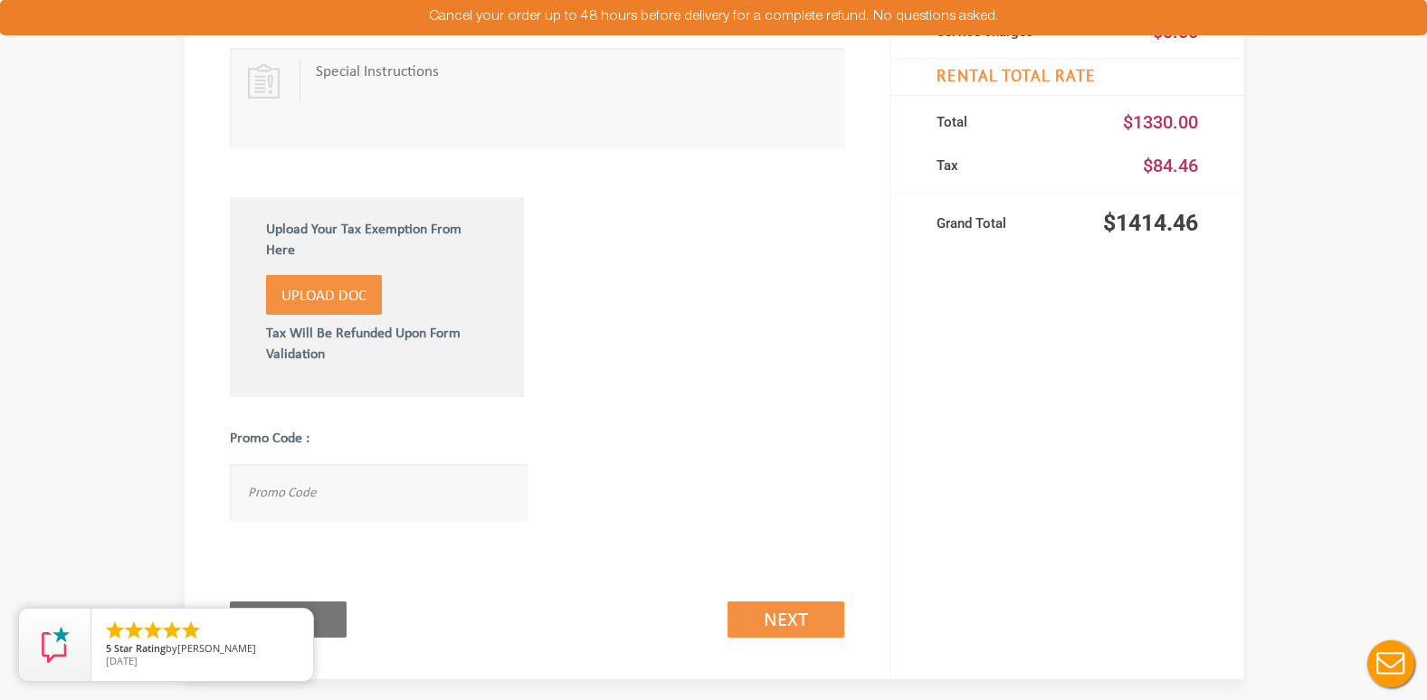
scroll to position [956, 0]
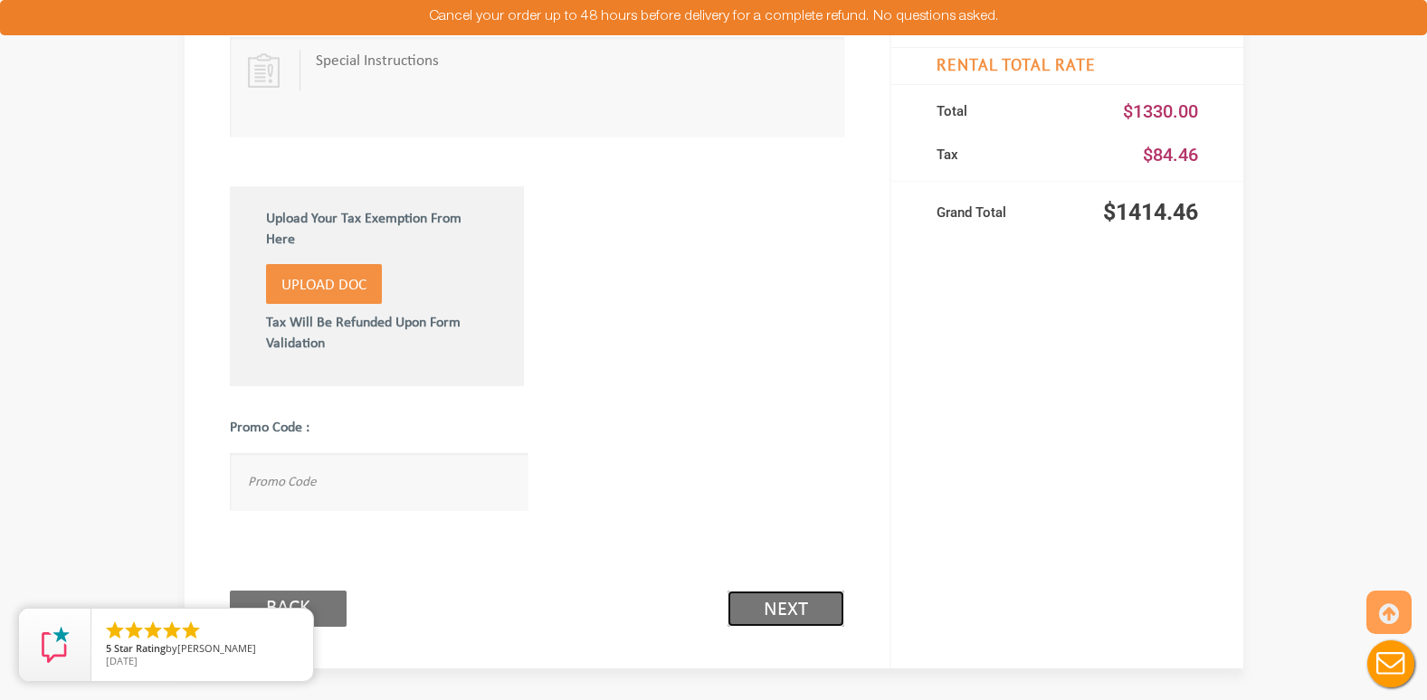
click at [790, 594] on link "Next (2/3)" at bounding box center [786, 609] width 117 height 36
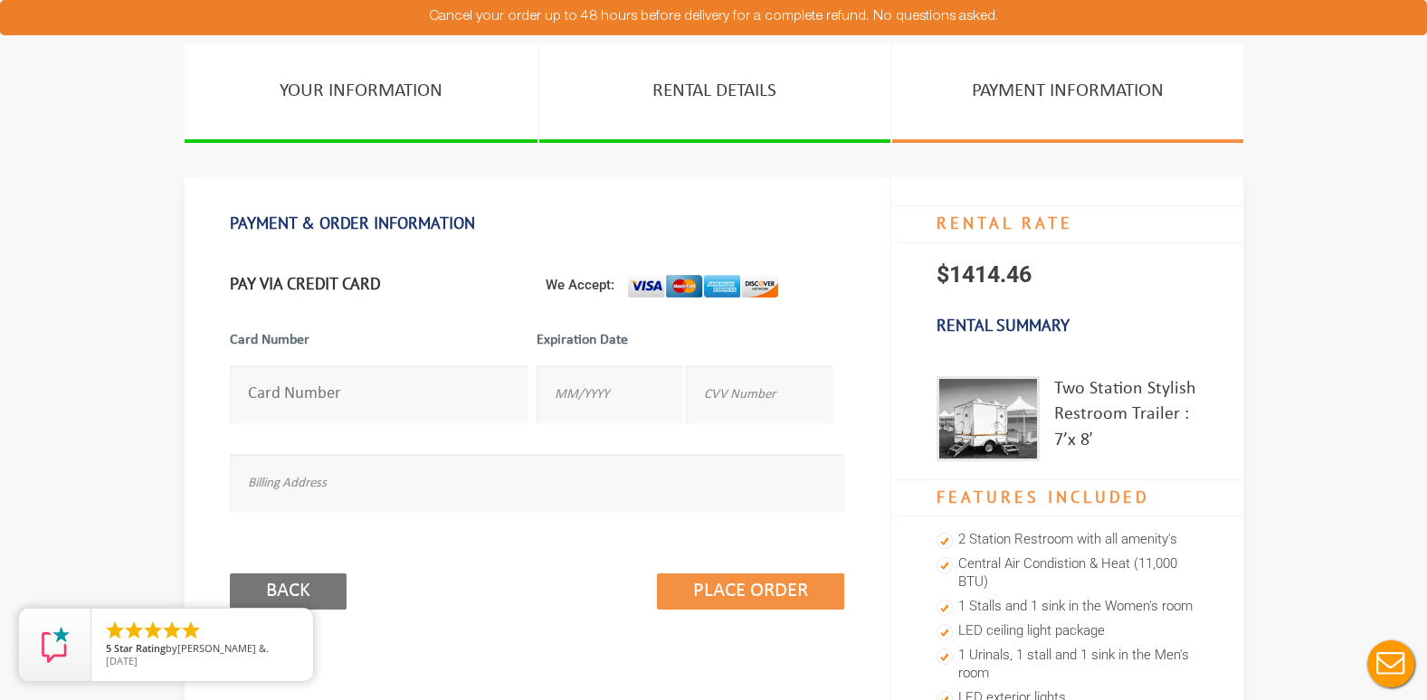
click at [304, 411] on input "number" at bounding box center [379, 394] width 299 height 57
type input "[STREET_ADDRESS]"
type input "[CREDIT_CARD_NUMBER]"
type input "11/2028"
type input "4816"
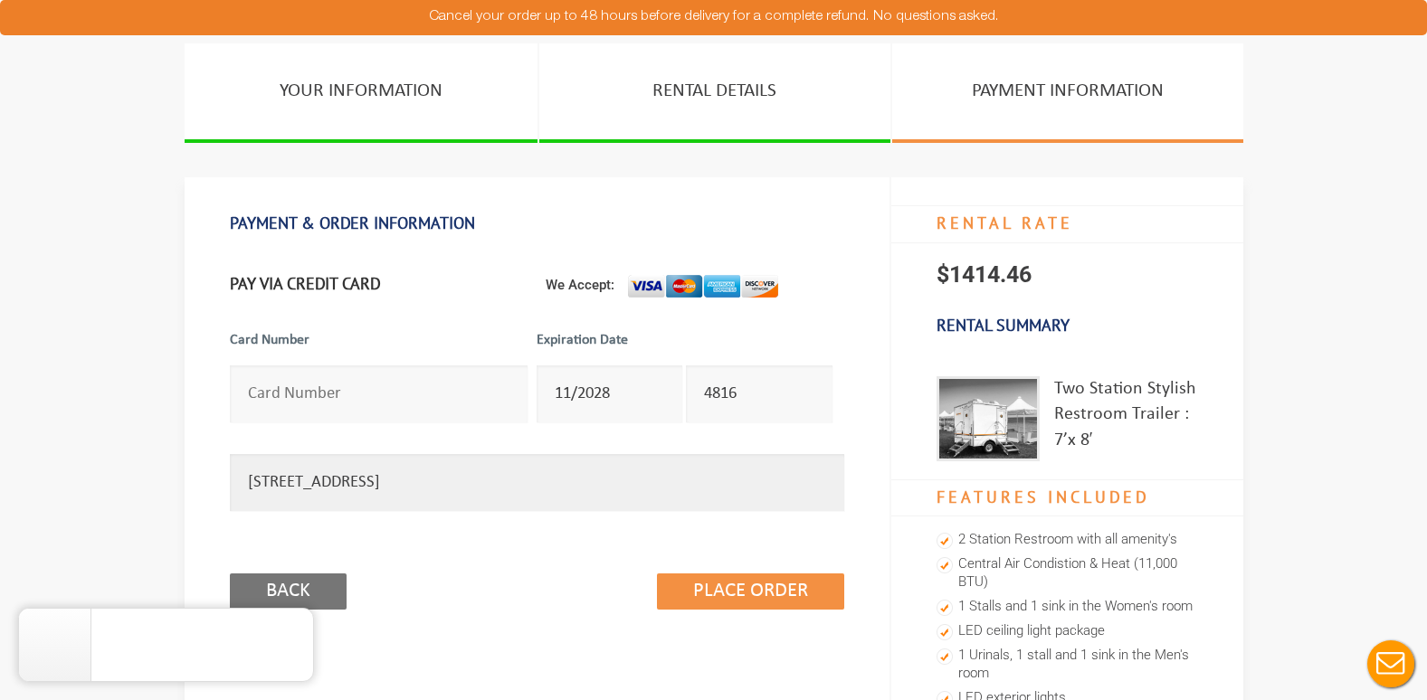
drag, startPoint x: 307, startPoint y: 470, endPoint x: 80, endPoint y: 420, distance: 232.5
click at [80, 420] on section "YOUR INFORMATION RENTAL DETAILS PAYMENT INFORMATION PAYMENT & ORDER INFORMATION…" at bounding box center [713, 690] width 1427 height 1294
click at [550, 479] on input "[STREET_ADDRESS]" at bounding box center [537, 482] width 614 height 57
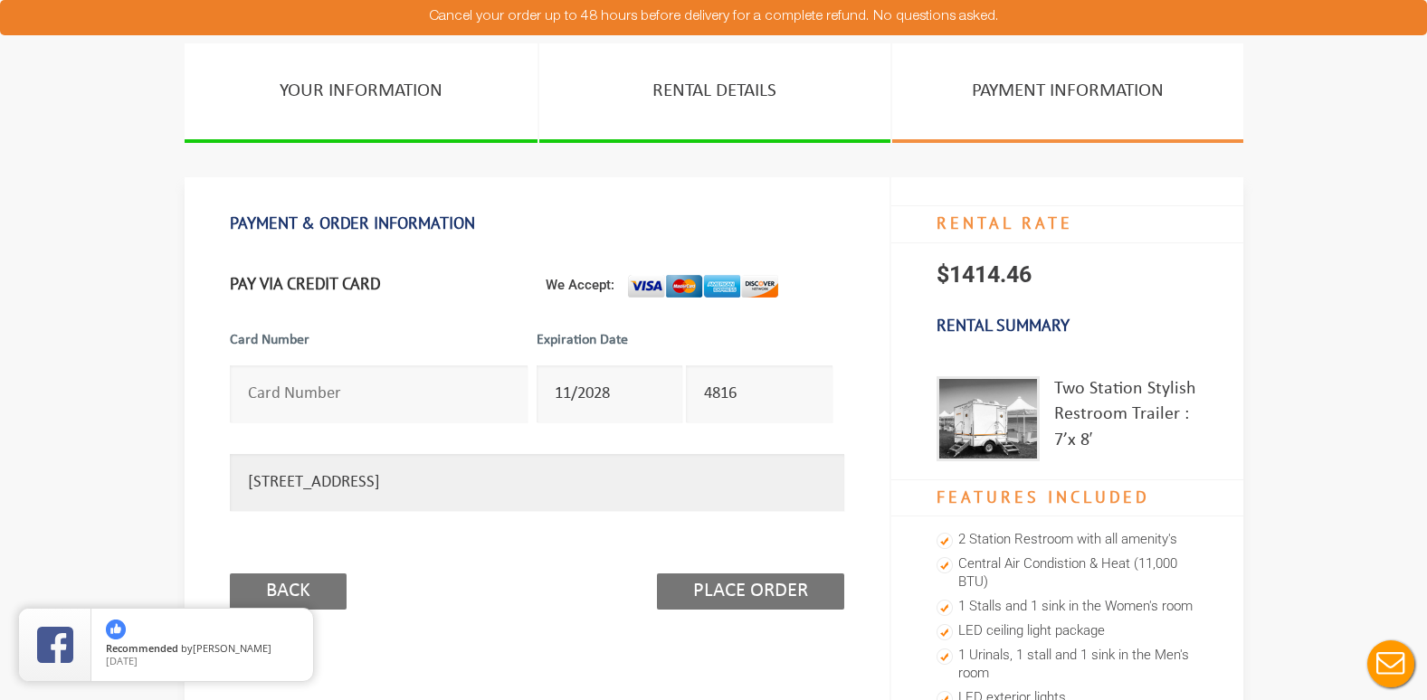
type input "[STREET_ADDRESS]"
click at [750, 605] on input "Place Order" at bounding box center [750, 592] width 187 height 36
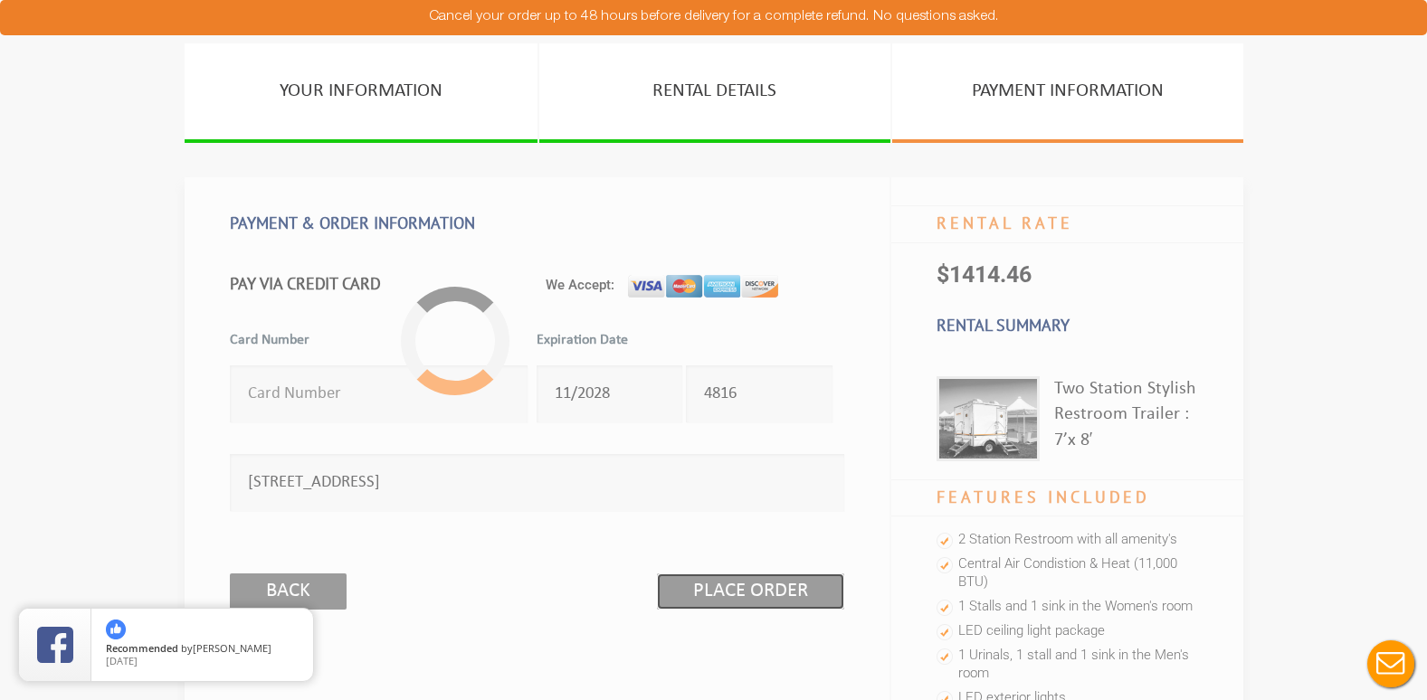
click at [728, 589] on input "Place Order" at bounding box center [750, 592] width 187 height 36
click at [712, 584] on input "Place Order" at bounding box center [750, 592] width 187 height 36
click at [715, 595] on input "Place Order" at bounding box center [750, 592] width 187 height 36
click at [705, 583] on input "Place Order" at bounding box center [750, 592] width 187 height 36
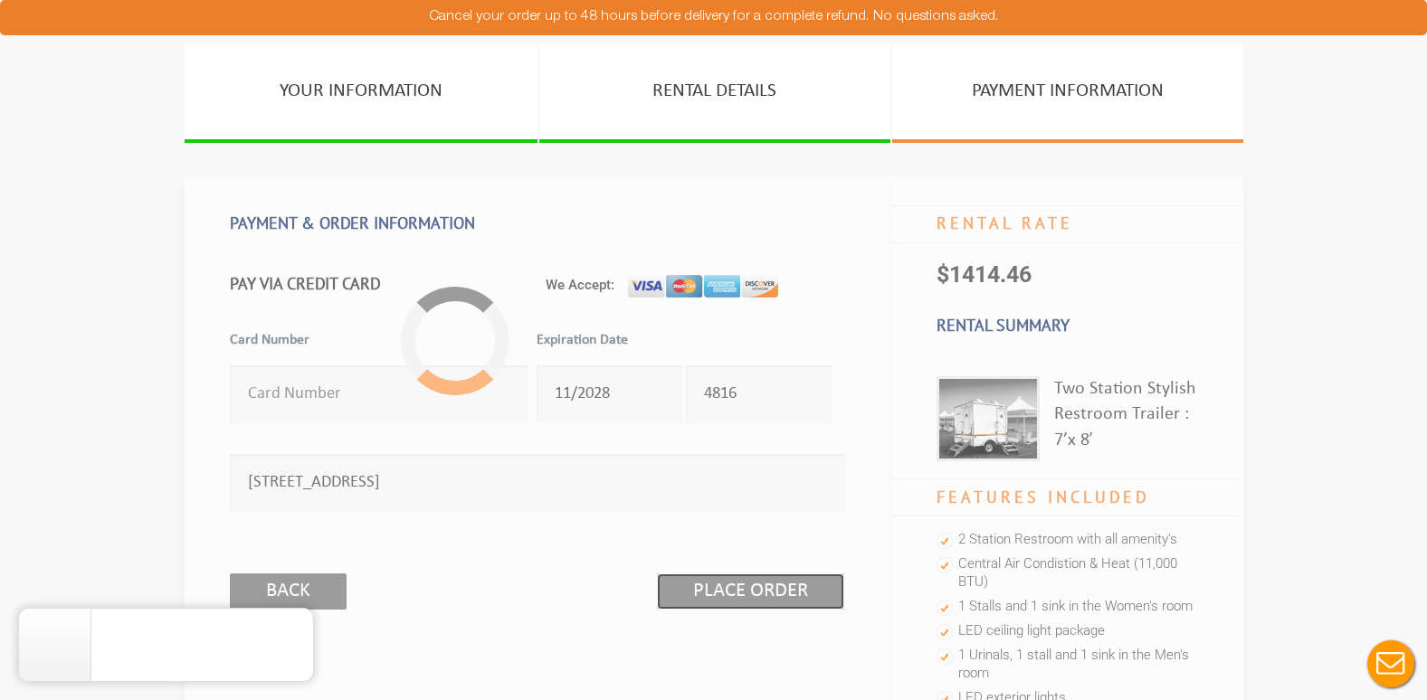
click at [705, 583] on input "Place Order" at bounding box center [750, 592] width 187 height 36
